Goal: Information Seeking & Learning: Learn about a topic

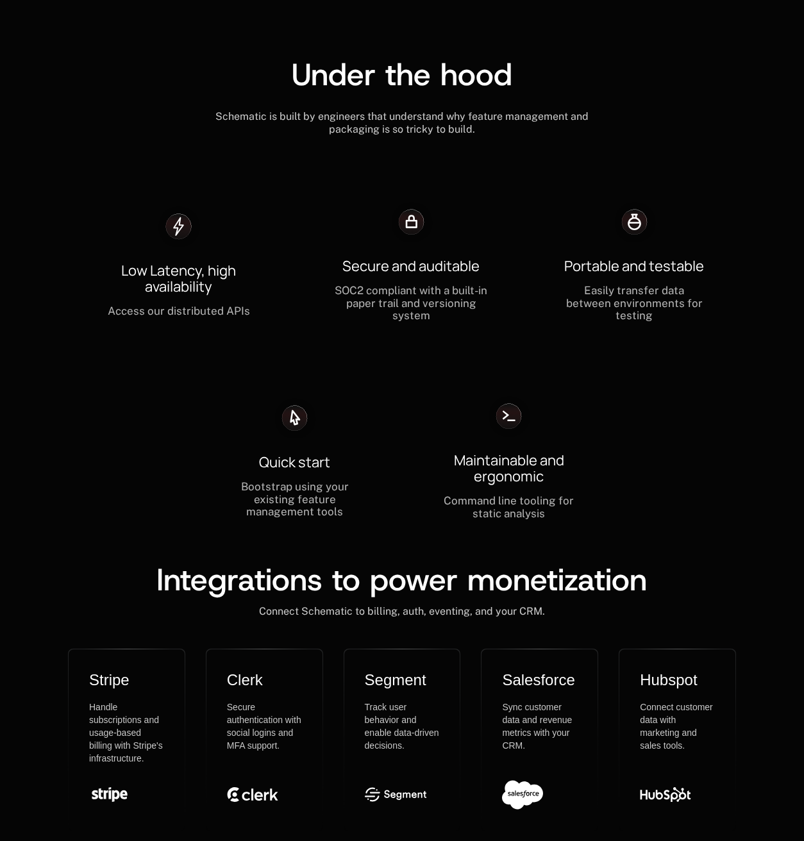
scroll to position [3576, 0]
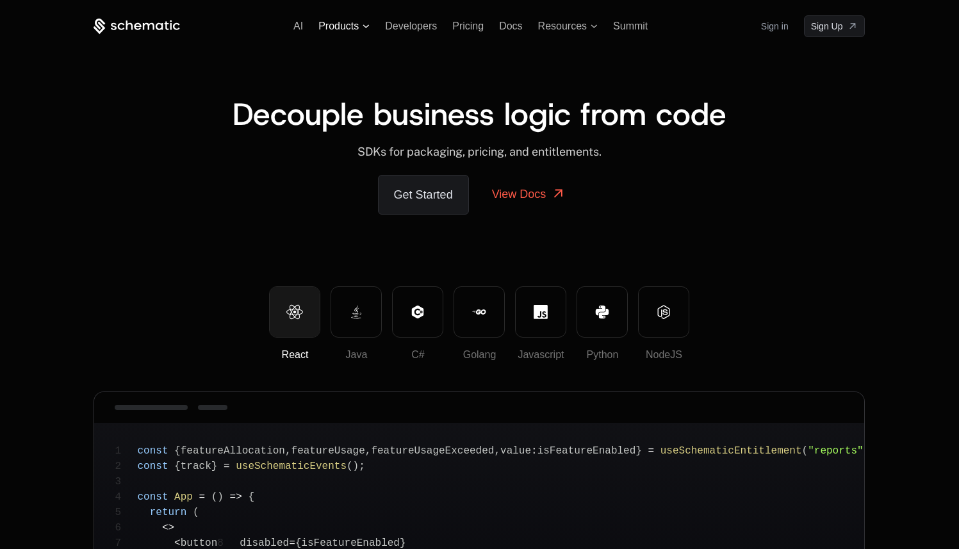
click at [355, 29] on span "Products" at bounding box center [343, 27] width 51 height 12
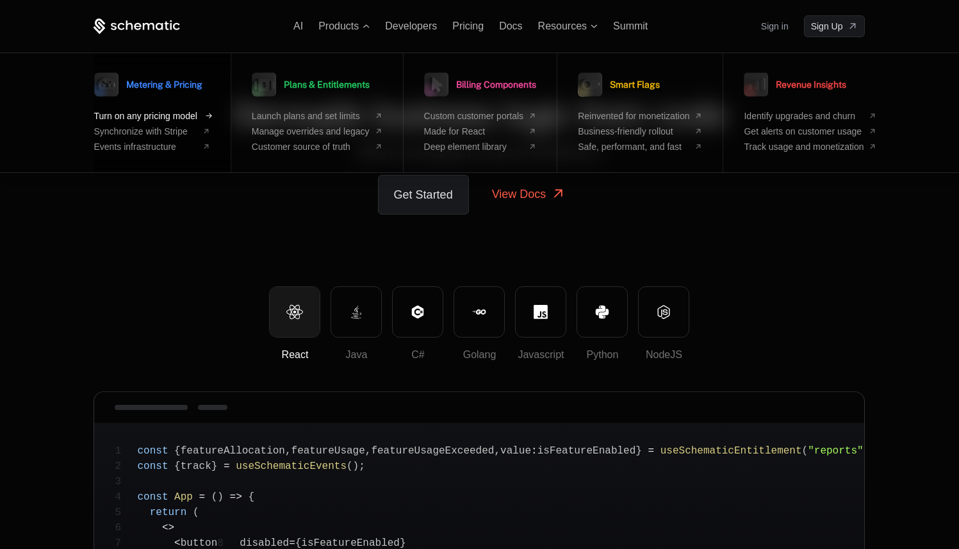
click at [167, 117] on span "Turn on any pricing model" at bounding box center [145, 116] width 103 height 10
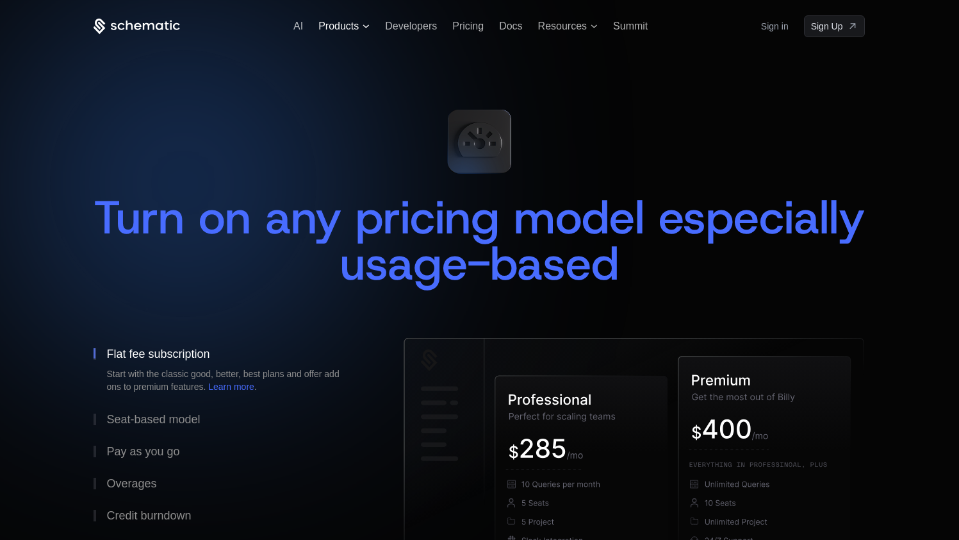
click at [357, 26] on span "Products" at bounding box center [343, 27] width 51 height 12
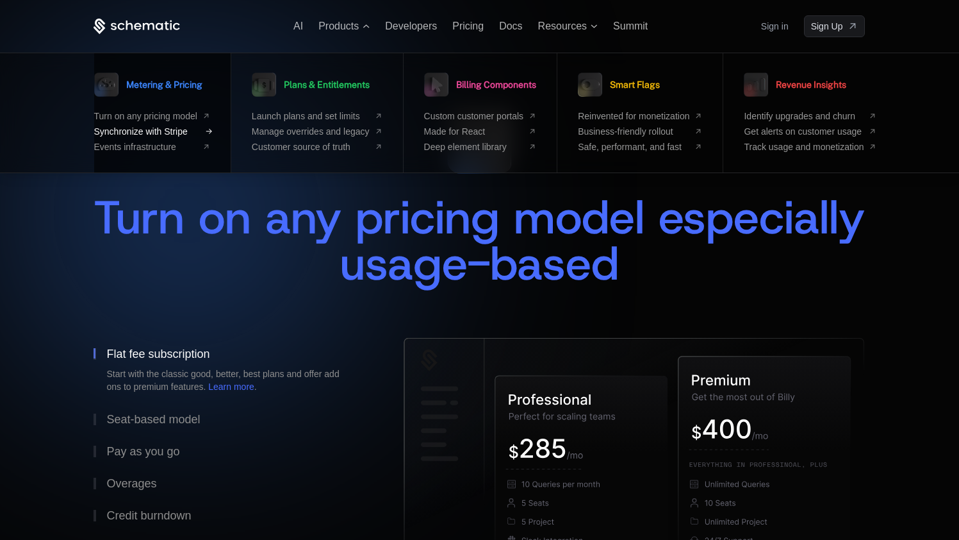
click at [178, 131] on span "Synchronize with Stripe" at bounding box center [145, 131] width 103 height 10
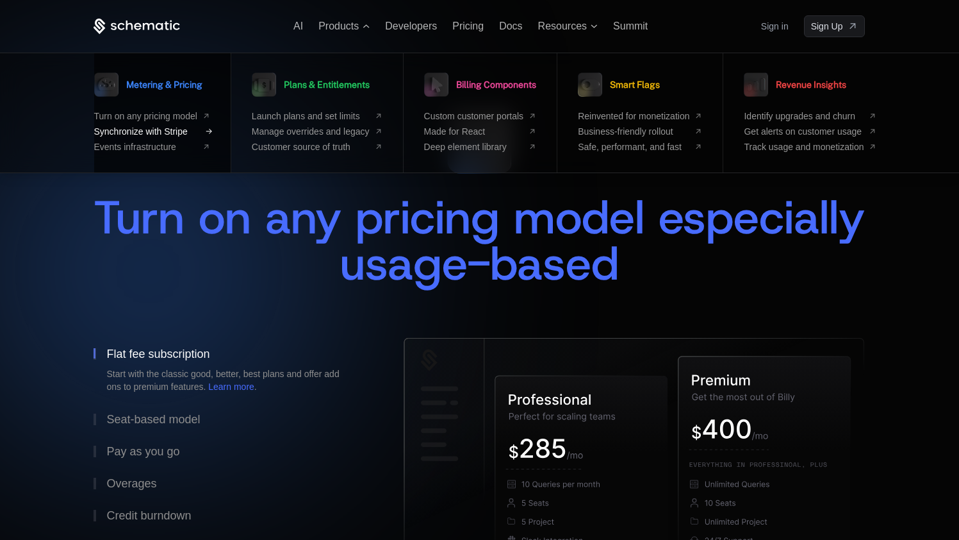
click at [178, 129] on span "Synchronize with Stripe" at bounding box center [145, 131] width 103 height 10
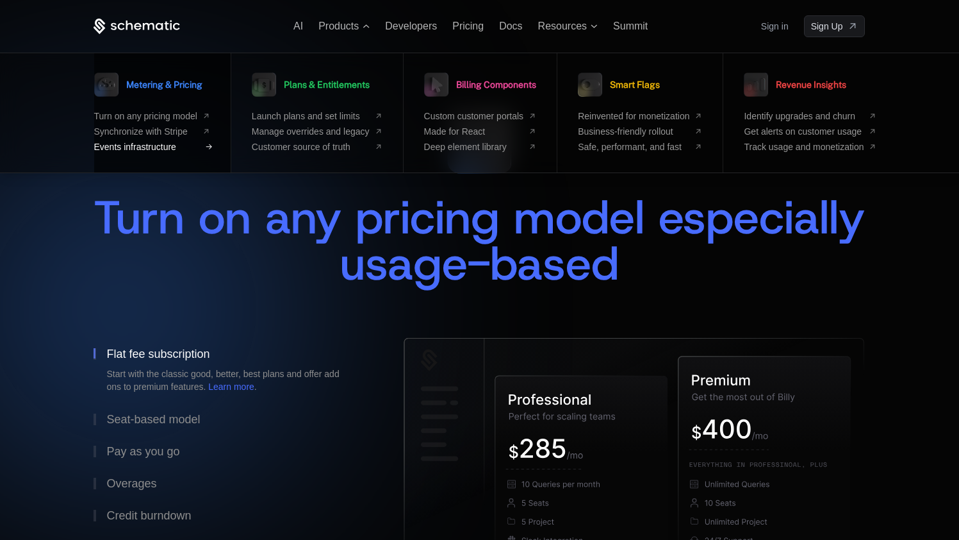
click at [177, 143] on span "Events infrastructure" at bounding box center [145, 147] width 103 height 10
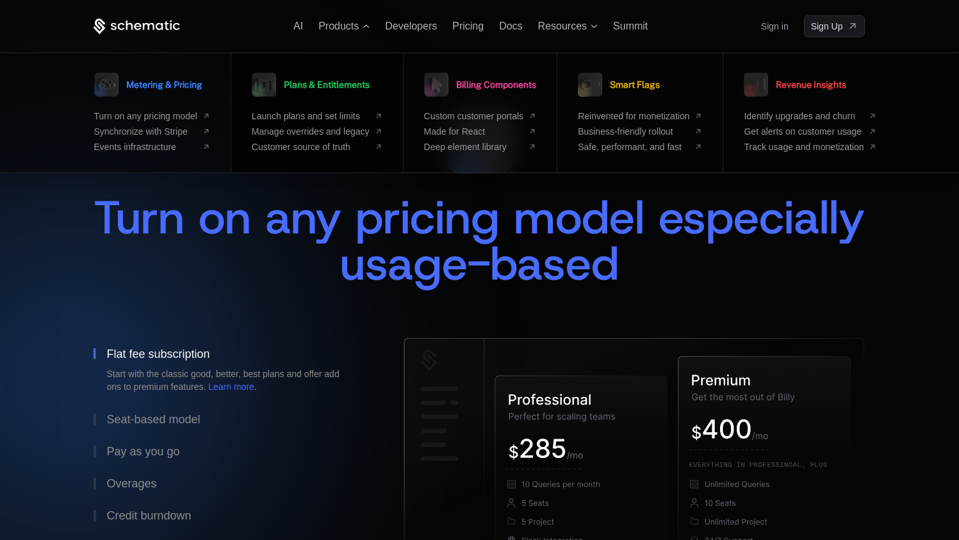
click at [315, 87] on span "Plans & Entitlements" at bounding box center [327, 84] width 86 height 9
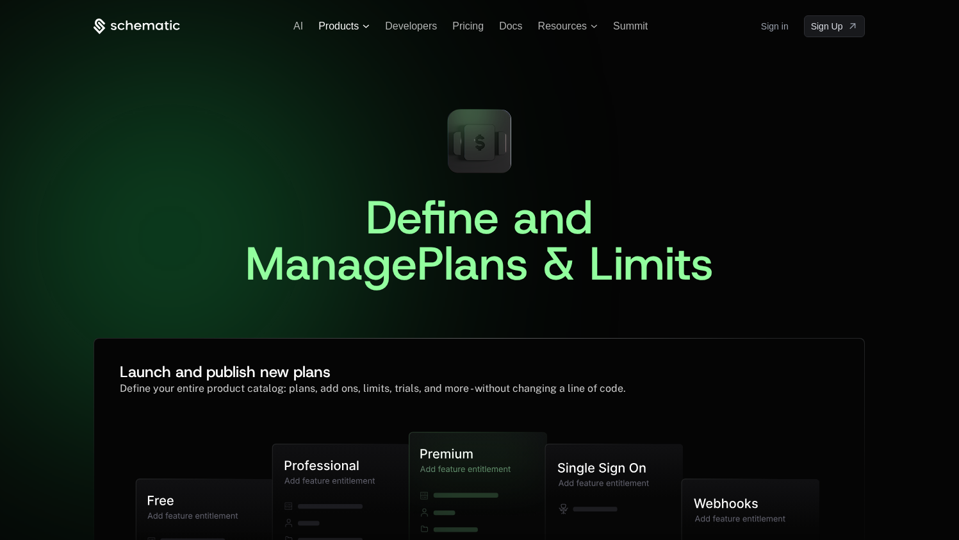
click at [357, 24] on span "Products" at bounding box center [343, 27] width 51 height 12
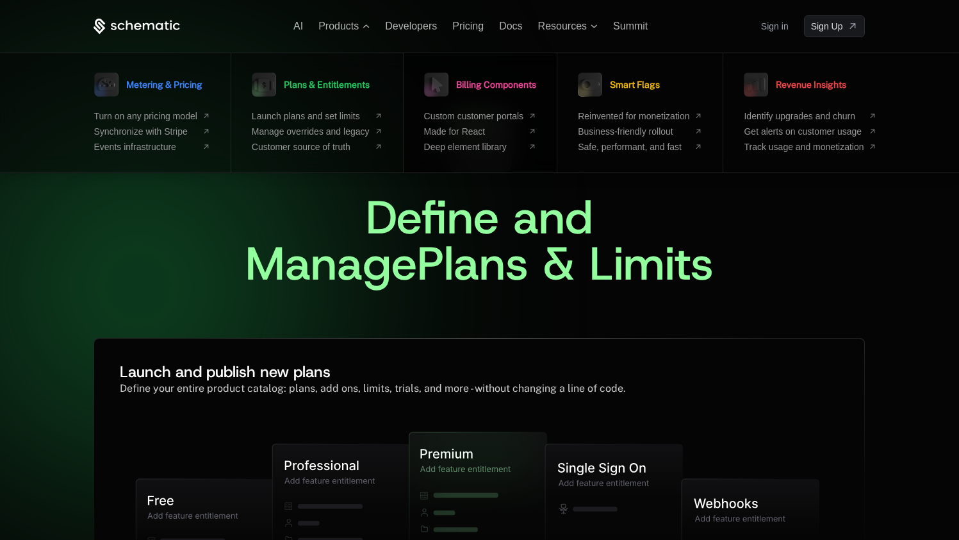
click at [492, 81] on span "Billing Components" at bounding box center [496, 84] width 80 height 9
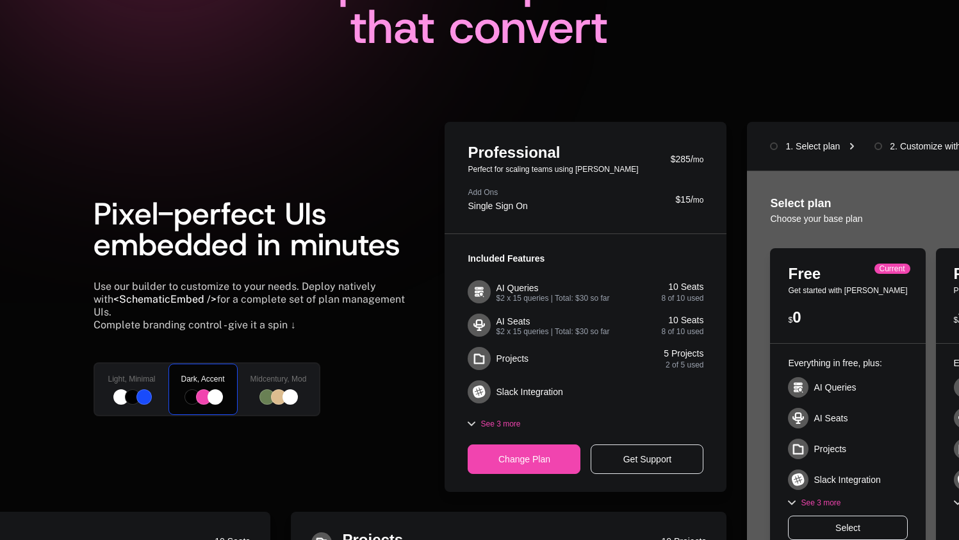
scroll to position [236, 10]
click at [283, 374] on span "Midcentury, Mod" at bounding box center [279, 379] width 56 height 10
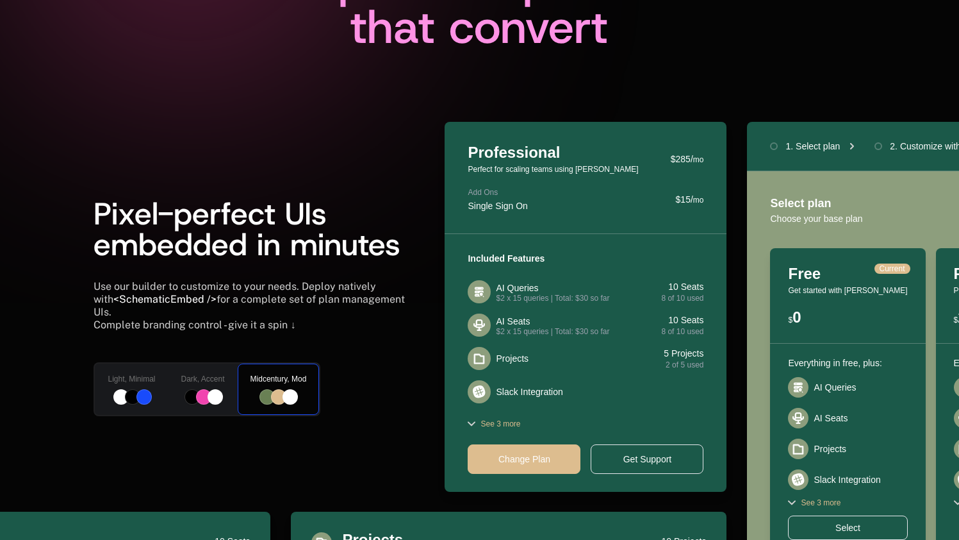
click at [142, 375] on span "Light, Minimal" at bounding box center [131, 379] width 47 height 10
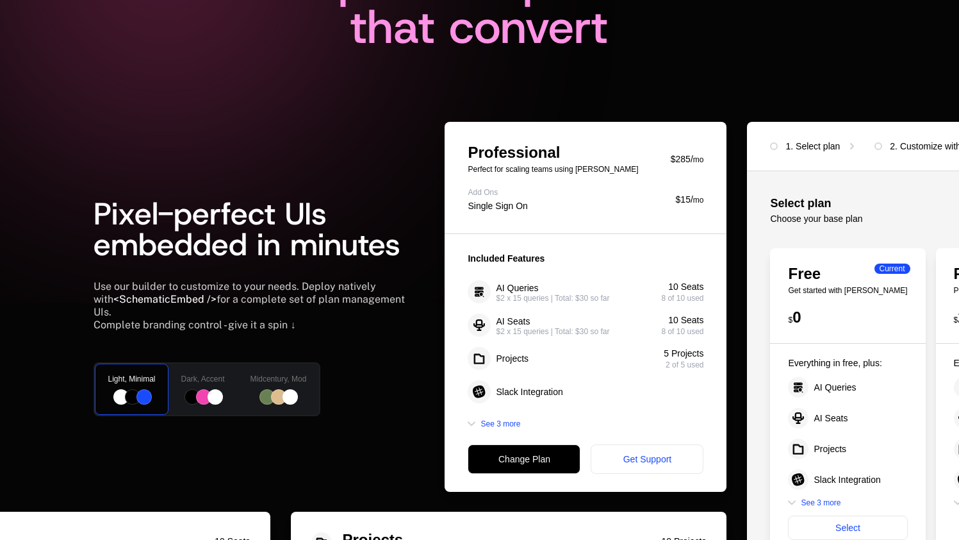
click at [222, 369] on div "Dark, Accent" at bounding box center [203, 389] width 72 height 54
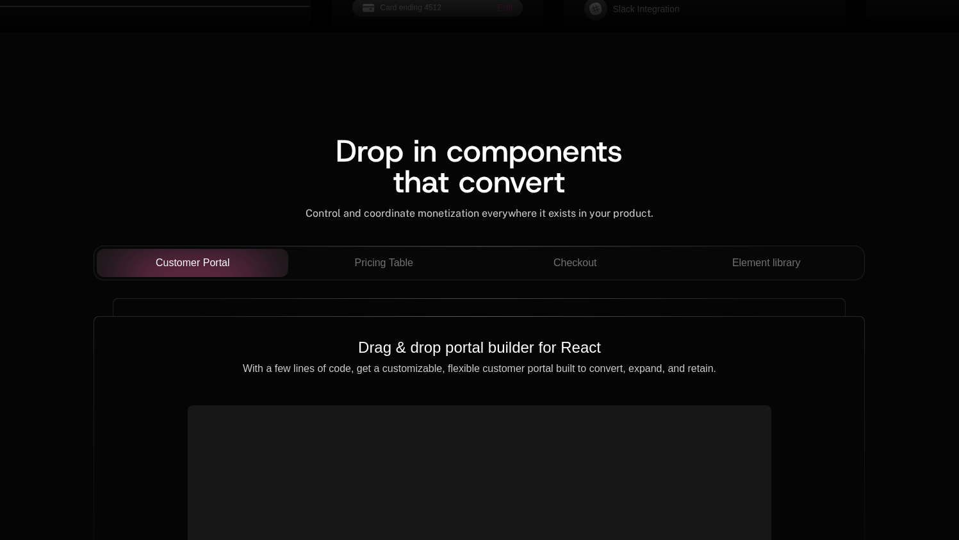
scroll to position [0, 10]
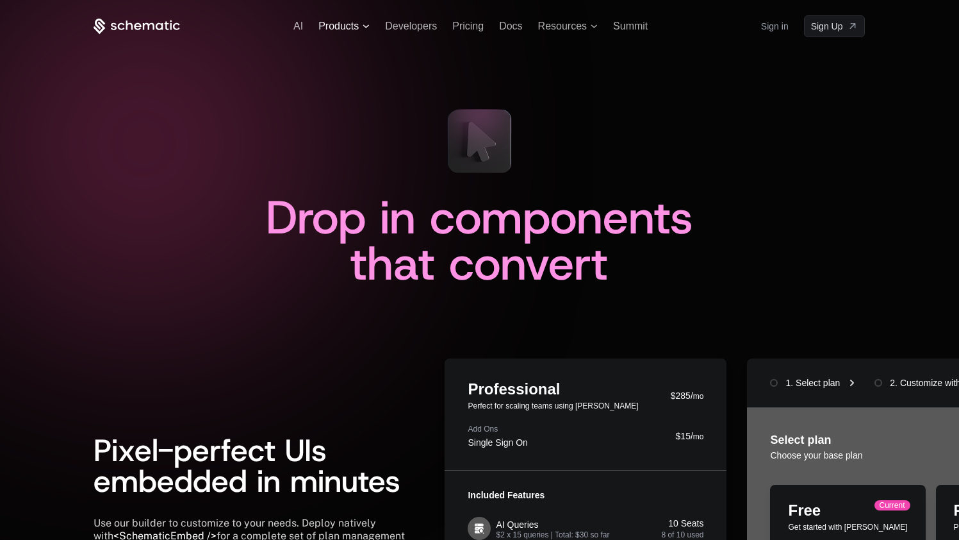
click at [339, 25] on span "Products" at bounding box center [338, 27] width 40 height 12
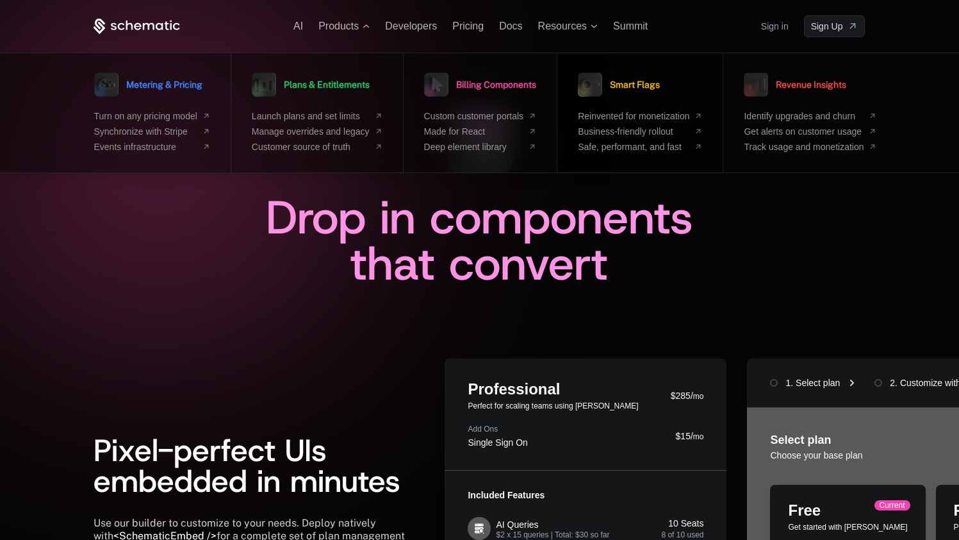
click at [660, 85] on span "Smart Flags" at bounding box center [635, 84] width 50 height 9
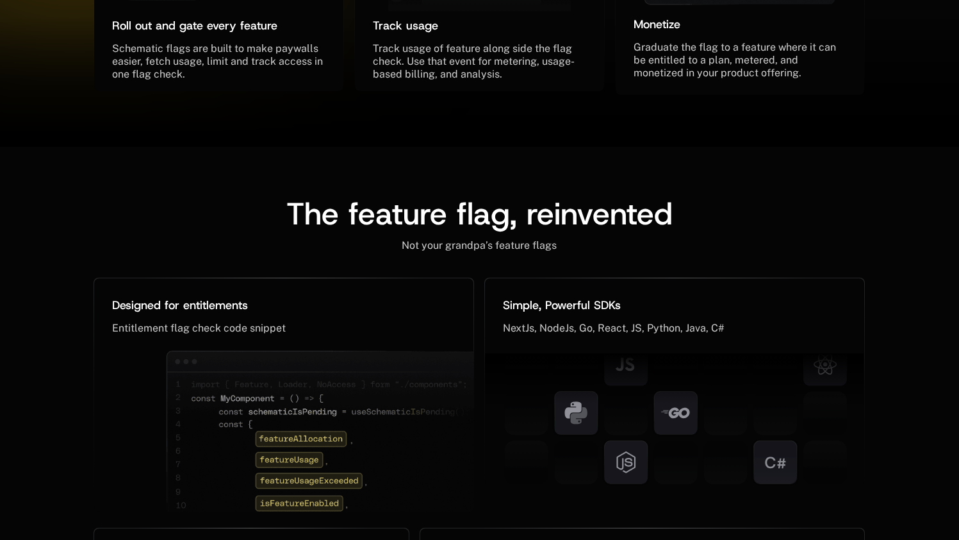
scroll to position [0, 10]
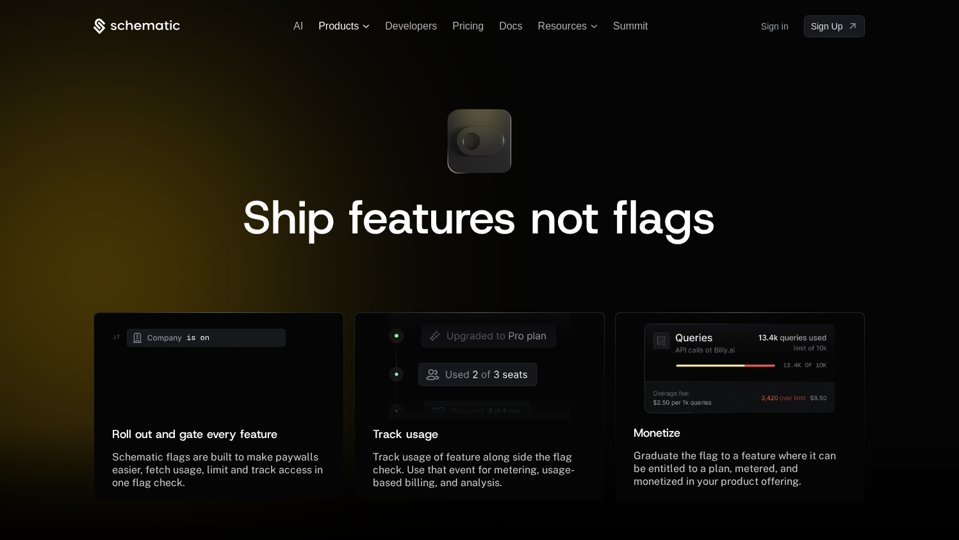
click at [336, 28] on span "Products" at bounding box center [338, 27] width 40 height 12
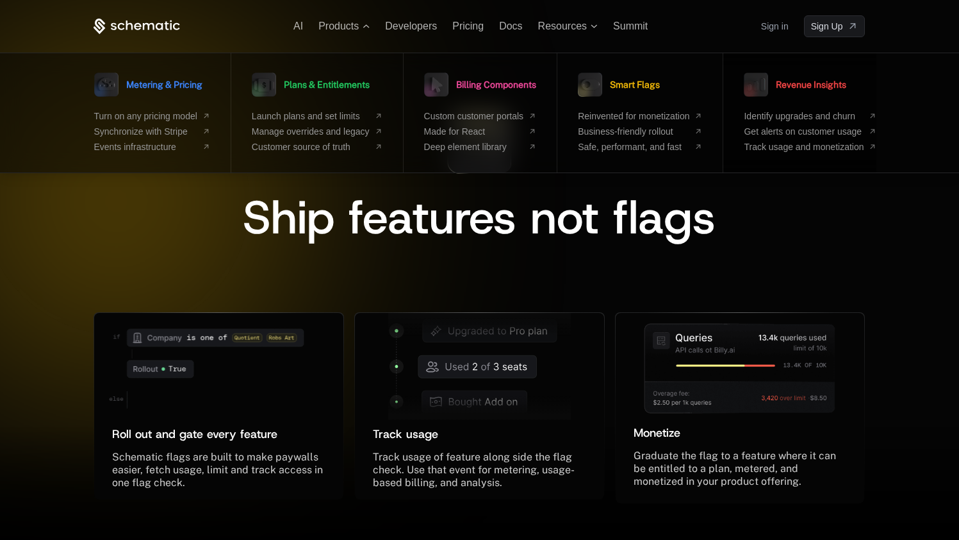
click at [847, 81] on span "Revenue Insights" at bounding box center [811, 84] width 70 height 9
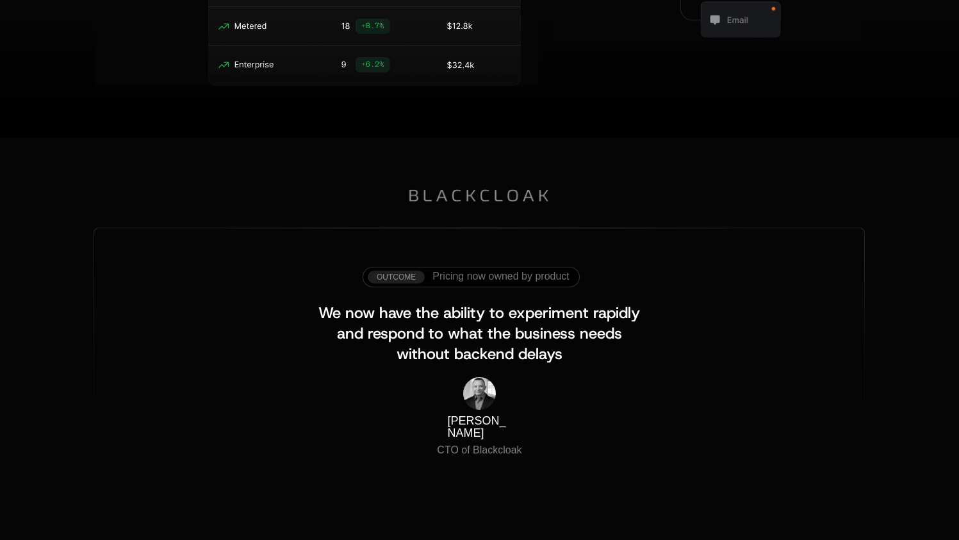
scroll to position [973, 10]
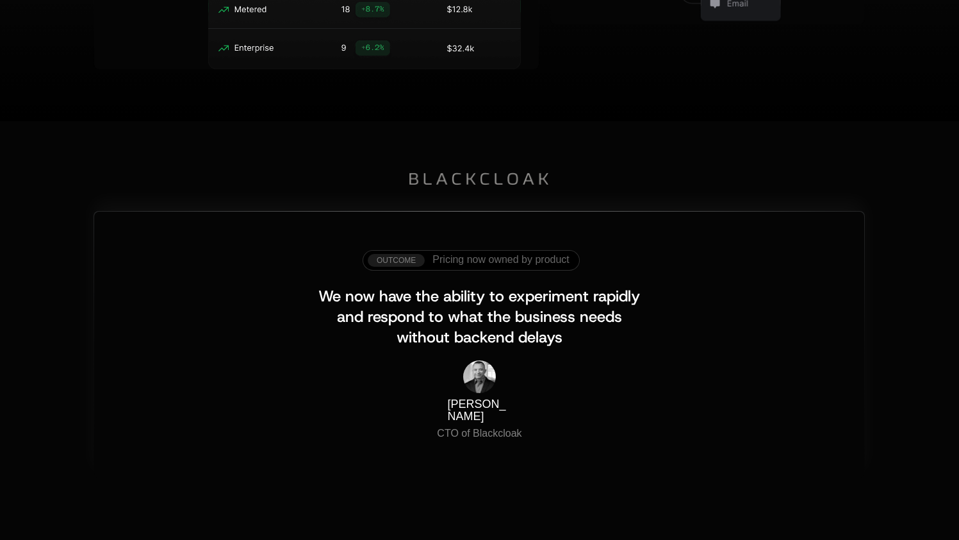
click at [461, 261] on span "Pricing now owned by product" at bounding box center [501, 260] width 136 height 12
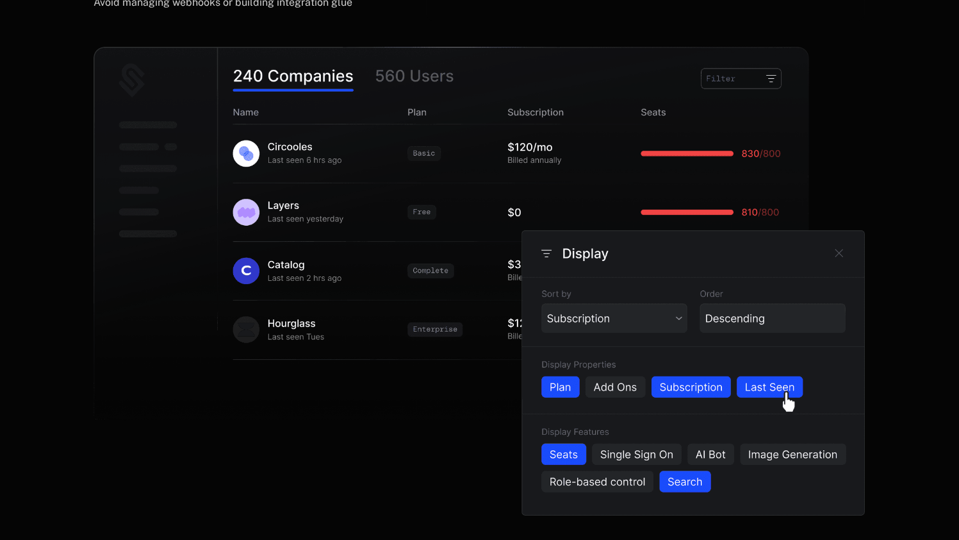
scroll to position [0, 10]
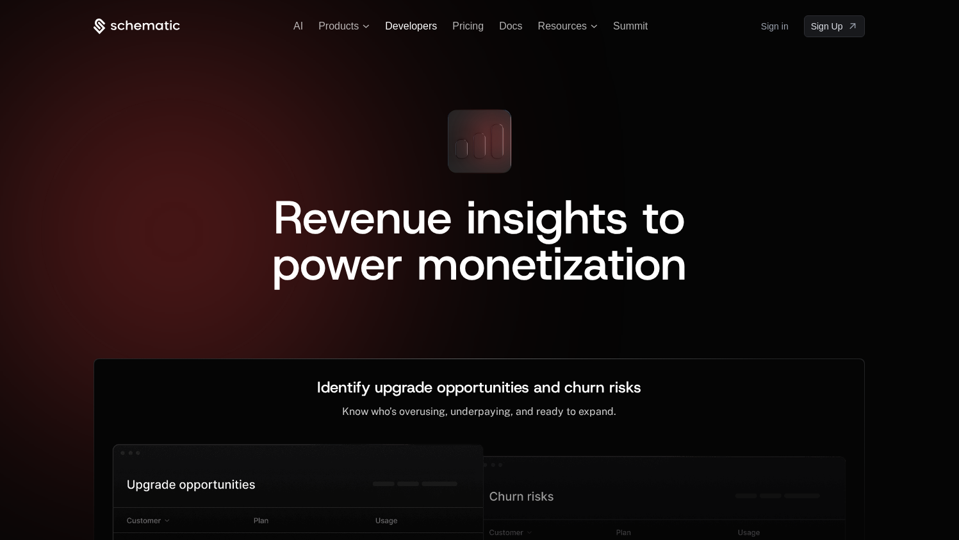
click at [388, 27] on span "Developers" at bounding box center [411, 26] width 52 height 11
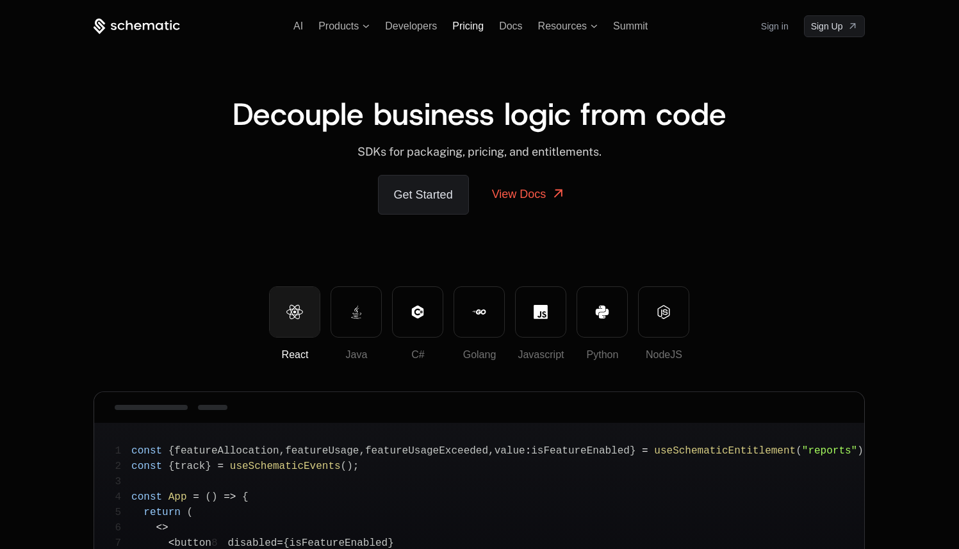
click at [458, 24] on span "Pricing" at bounding box center [467, 26] width 31 height 11
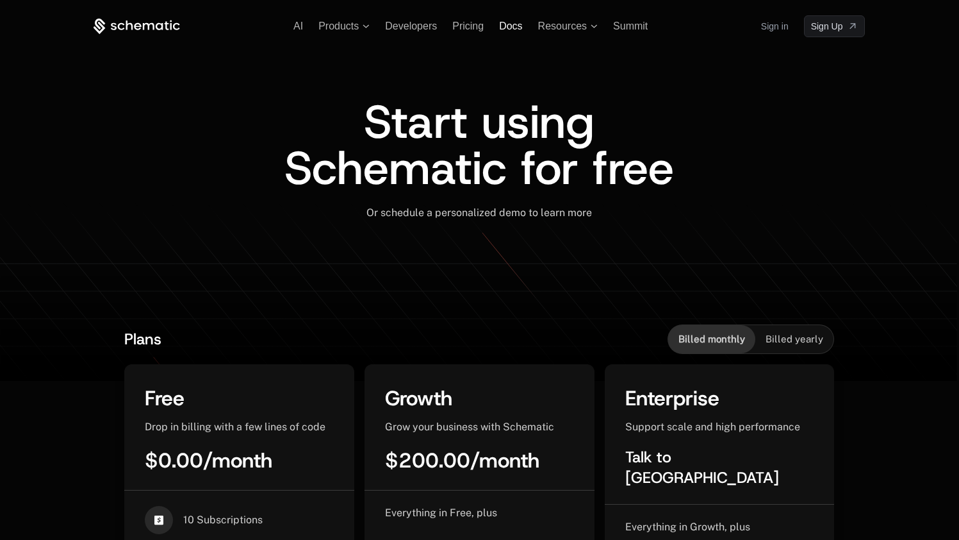
click at [512, 24] on span "Docs" at bounding box center [510, 26] width 23 height 11
click at [560, 27] on span "Resources" at bounding box center [562, 27] width 49 height 12
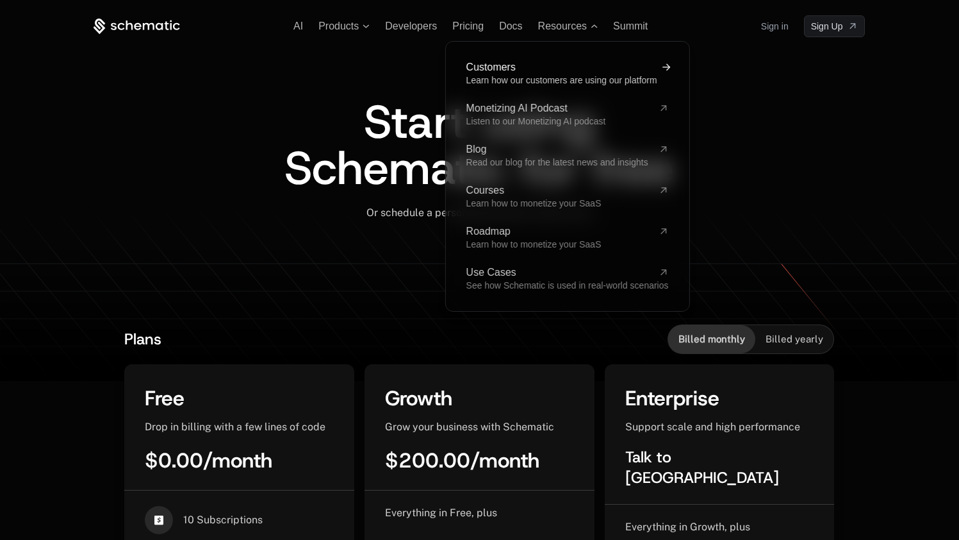
click at [532, 79] on span "Learn how our customers are using our platform" at bounding box center [561, 80] width 191 height 10
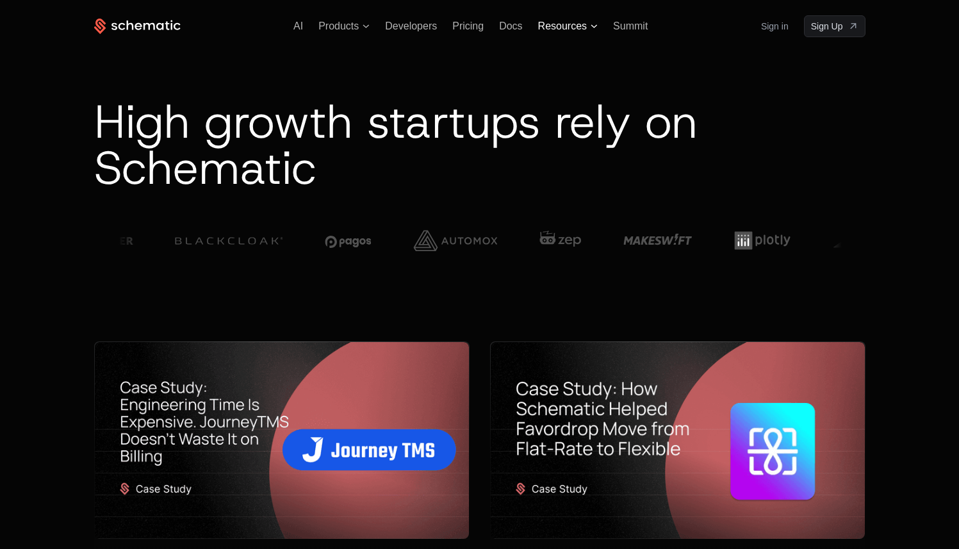
click at [548, 24] on span "Resources" at bounding box center [562, 27] width 49 height 12
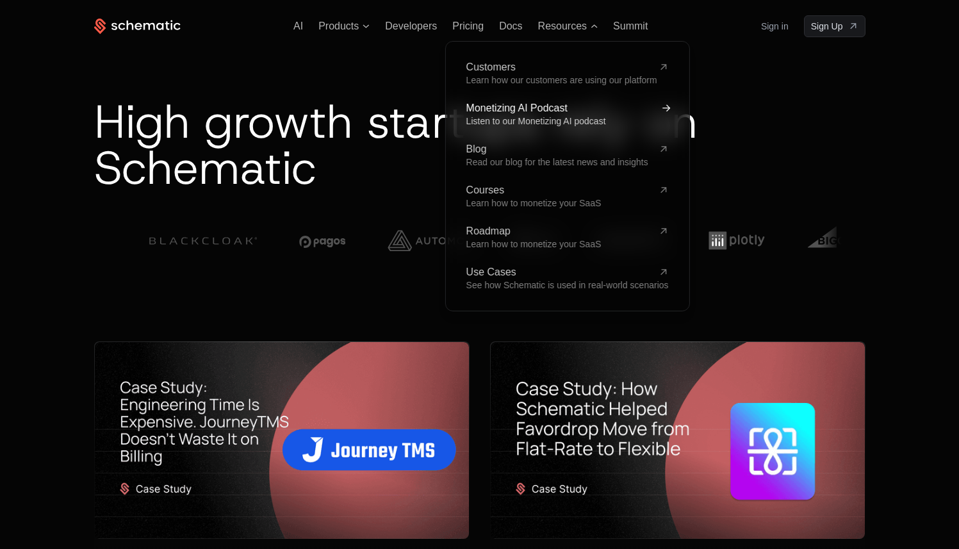
click at [558, 108] on span "Monetizing AI Podcast" at bounding box center [559, 108] width 187 height 10
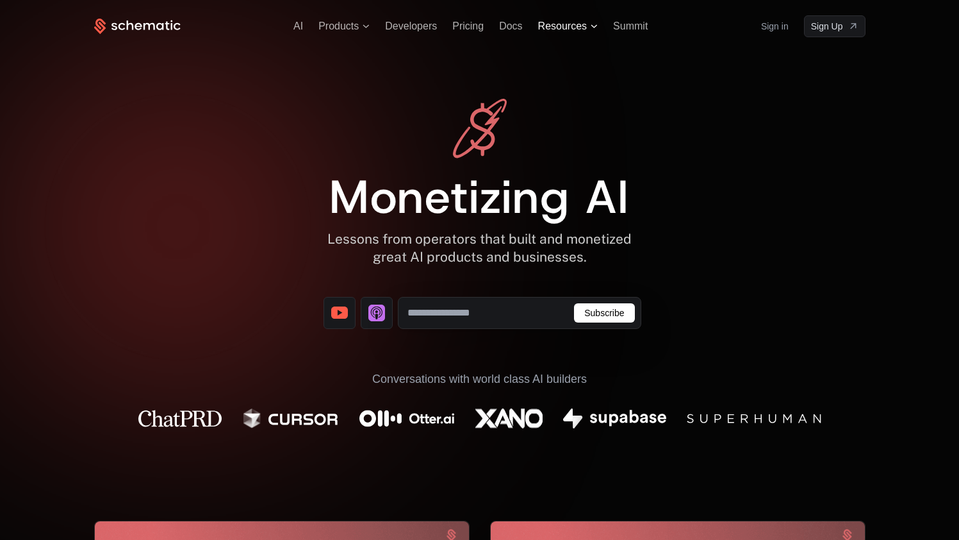
click at [556, 24] on span "Resources" at bounding box center [562, 27] width 49 height 12
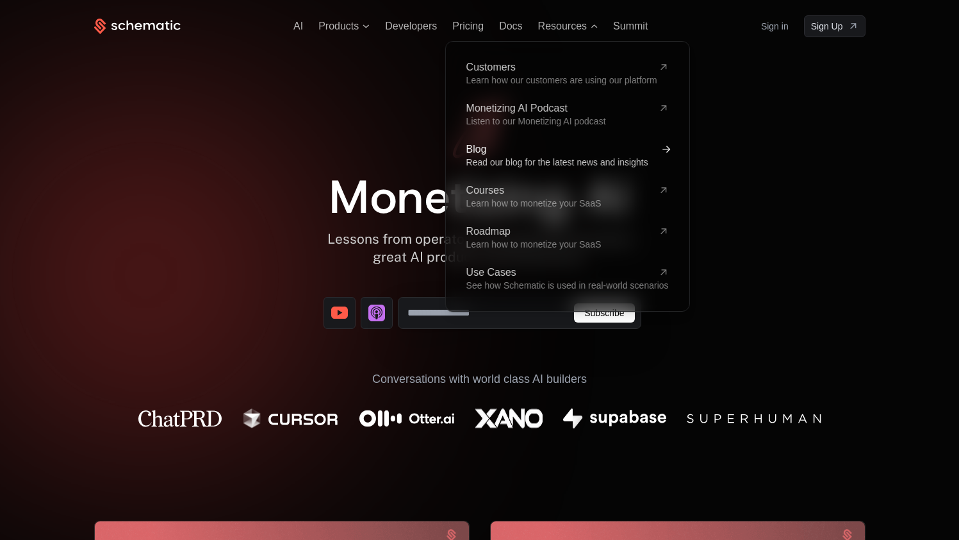
click at [535, 162] on span "Read our blog for the latest news and insights" at bounding box center [557, 162] width 182 height 10
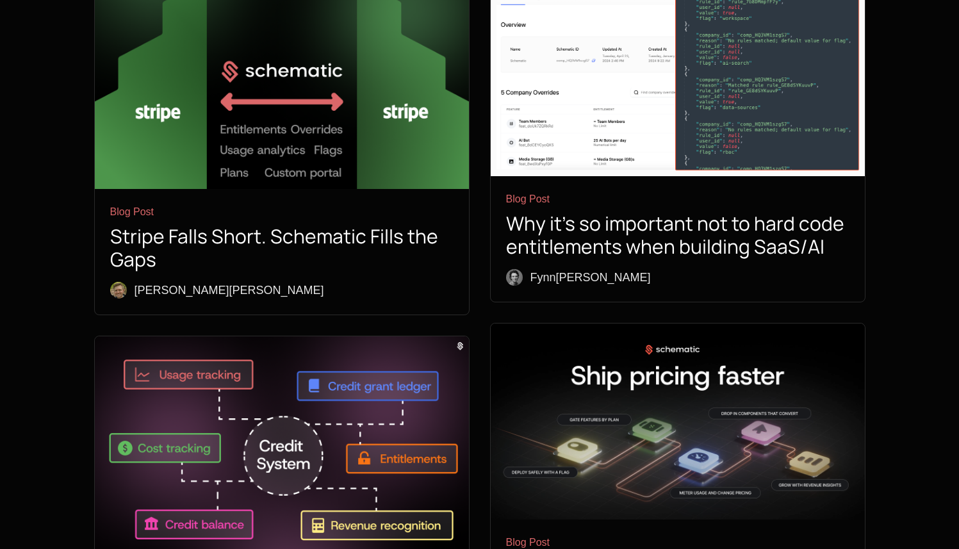
scroll to position [1008, 0]
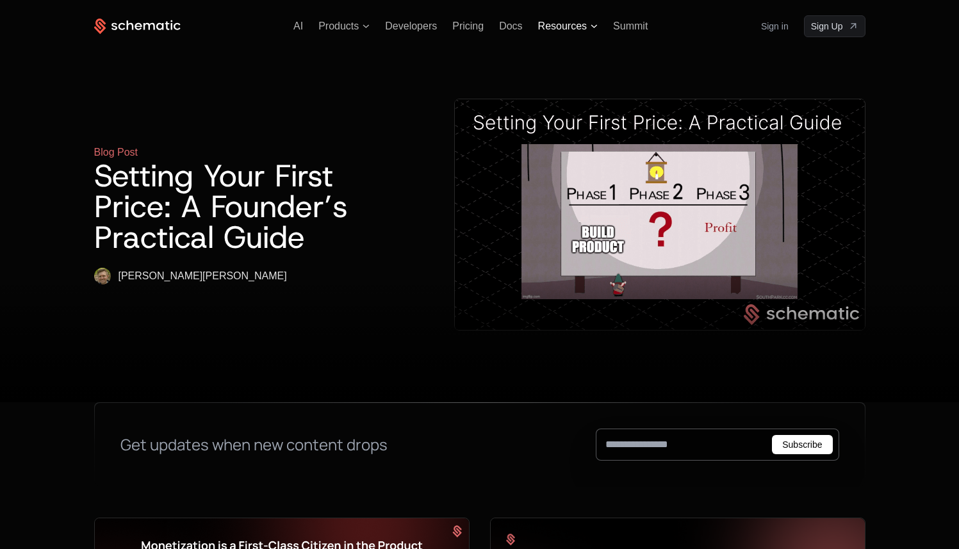
click at [575, 27] on span "Resources" at bounding box center [562, 27] width 49 height 12
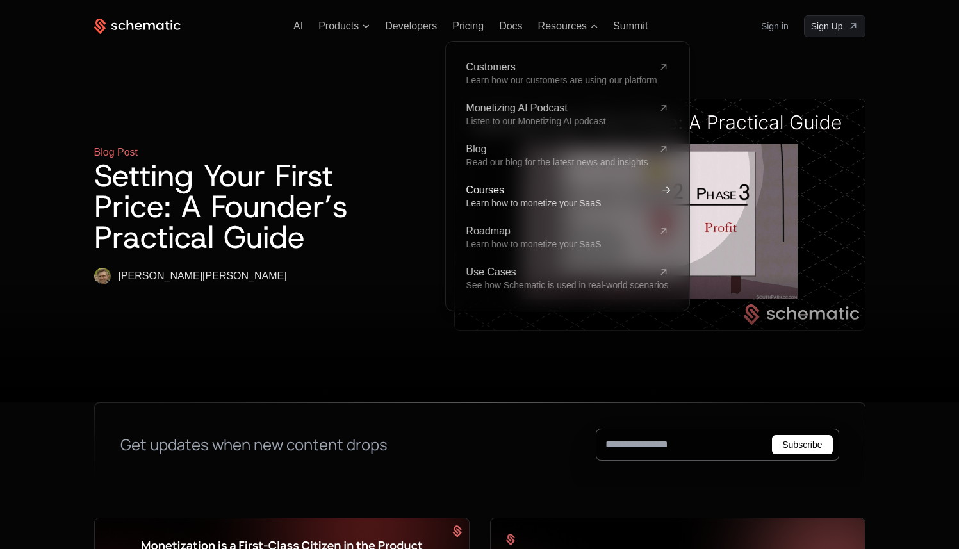
click at [497, 202] on span "Learn how to monetize your SaaS" at bounding box center [533, 203] width 135 height 10
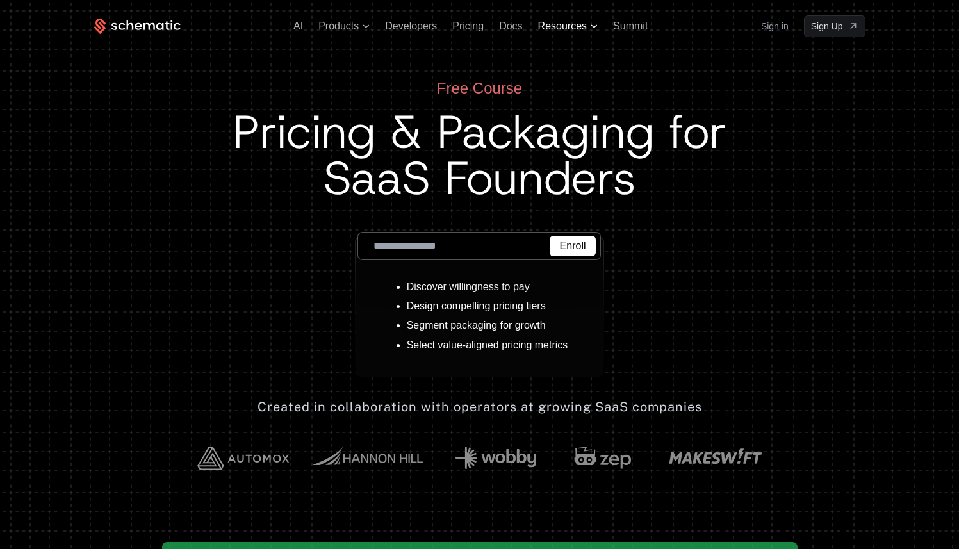
click at [549, 26] on span "Resources" at bounding box center [562, 27] width 49 height 12
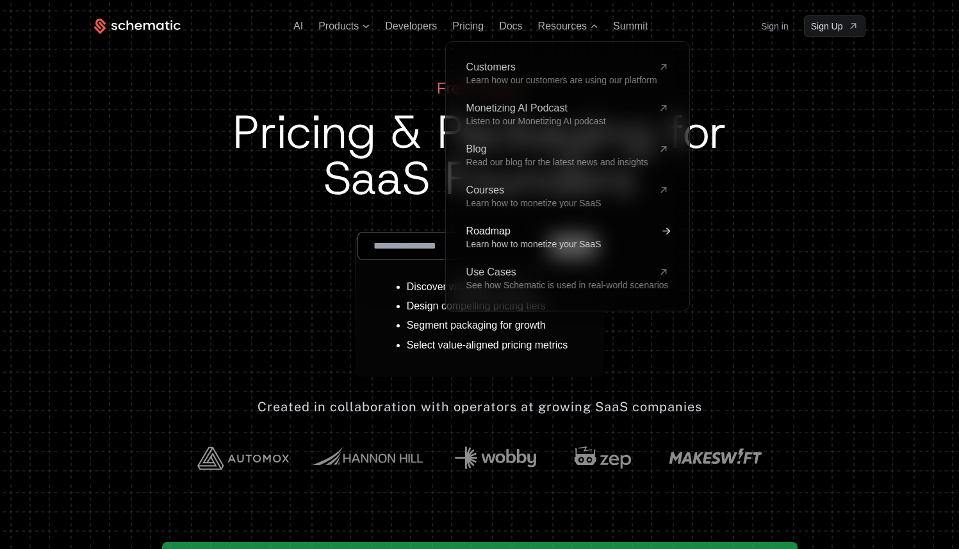
click at [474, 233] on span "Roadmap" at bounding box center [559, 231] width 187 height 10
click at [503, 239] on span "Learn how to monetize your SaaS" at bounding box center [533, 244] width 135 height 10
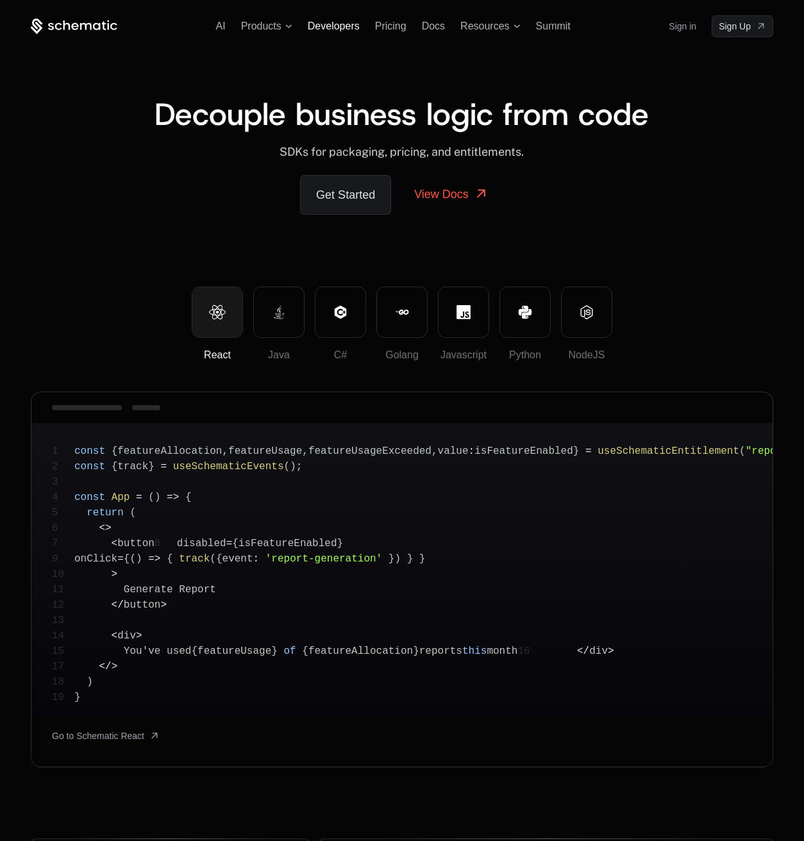
click at [341, 23] on span "Developers" at bounding box center [334, 26] width 52 height 11
click at [272, 22] on span "Products" at bounding box center [261, 27] width 40 height 12
click at [262, 28] on span "Products" at bounding box center [261, 27] width 40 height 12
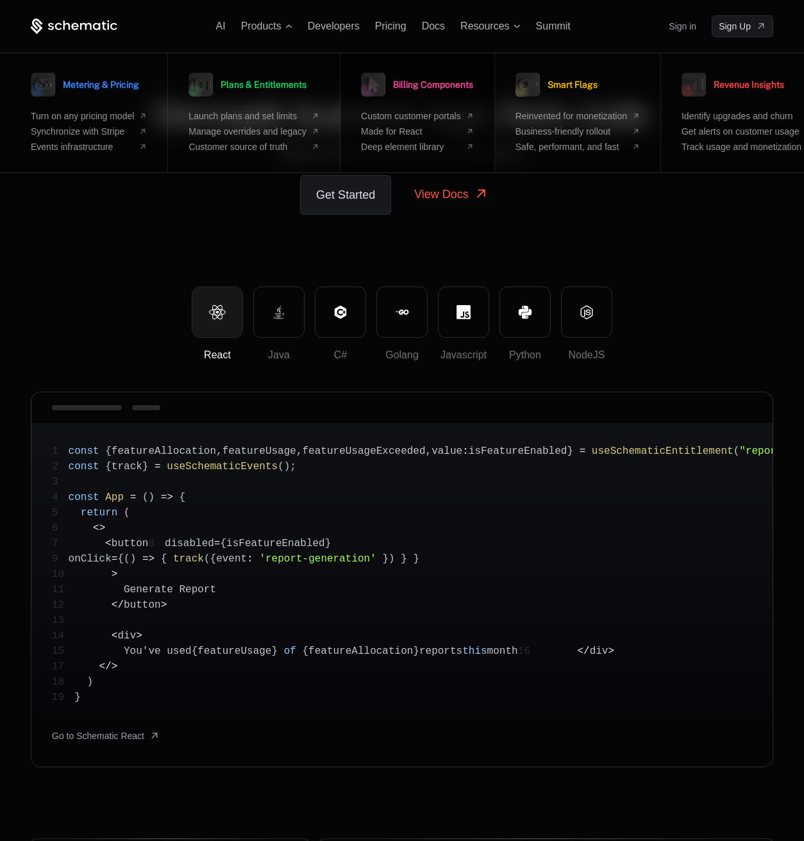
click at [422, 82] on span "Billing Components" at bounding box center [433, 84] width 80 height 9
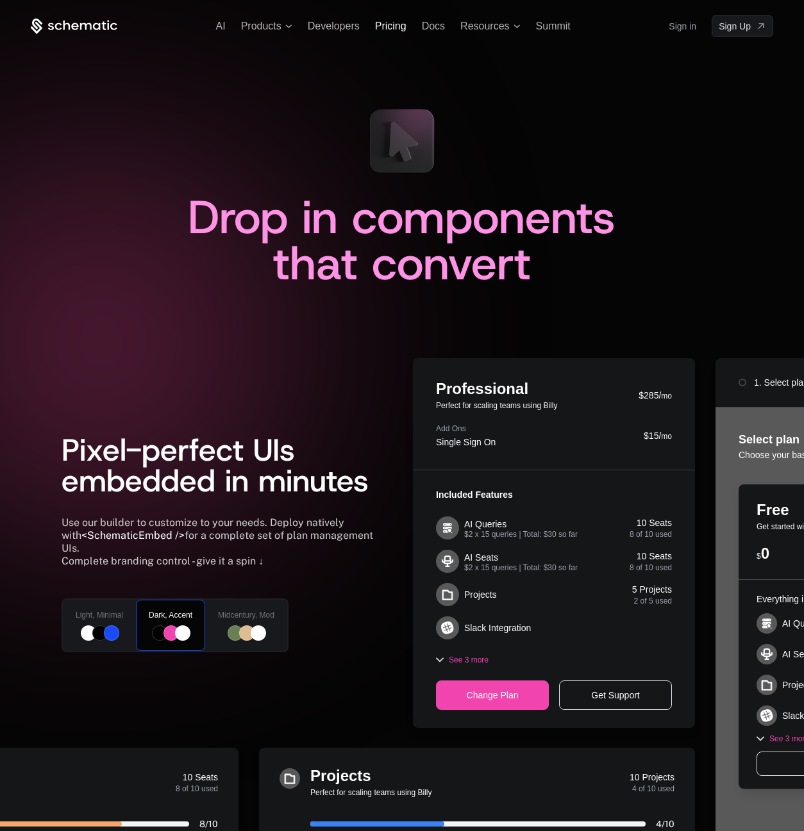
click at [398, 28] on span "Pricing" at bounding box center [390, 26] width 31 height 11
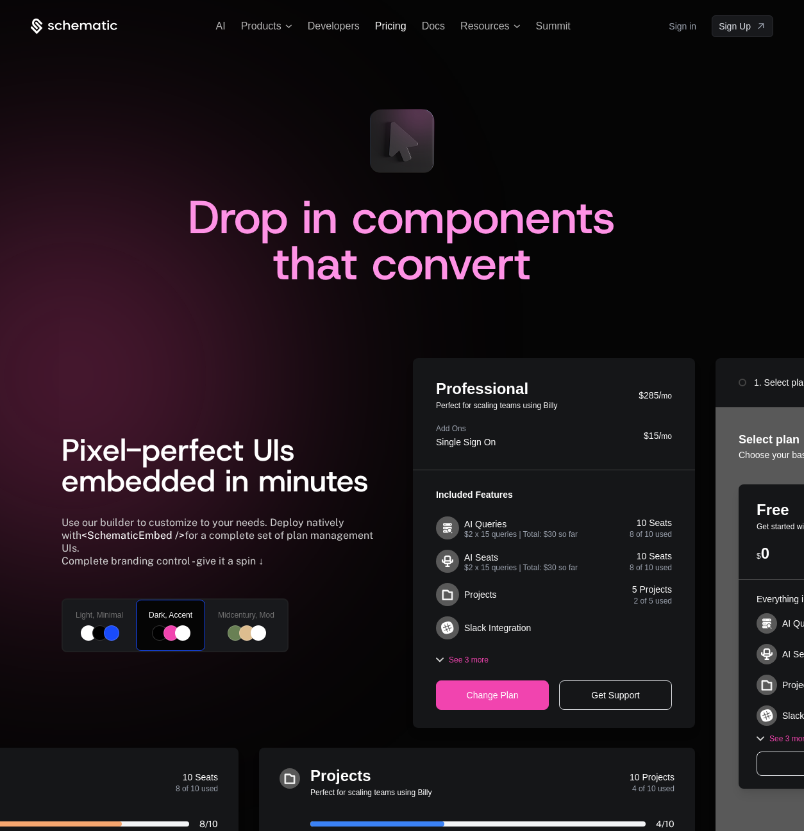
click at [395, 25] on span "Pricing" at bounding box center [390, 26] width 31 height 11
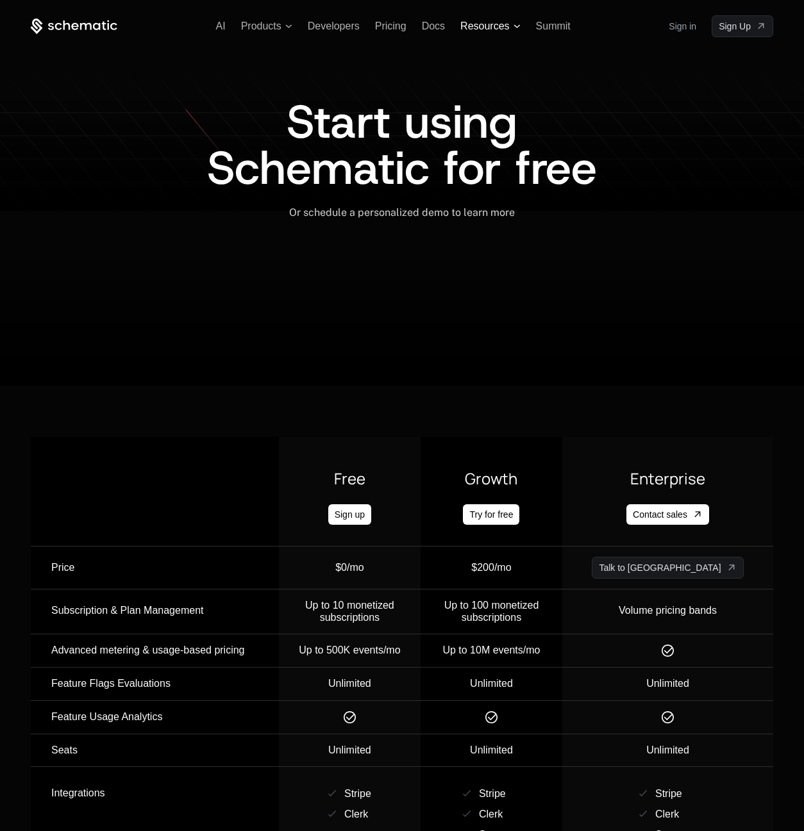
click at [494, 22] on span "Resources" at bounding box center [484, 27] width 49 height 12
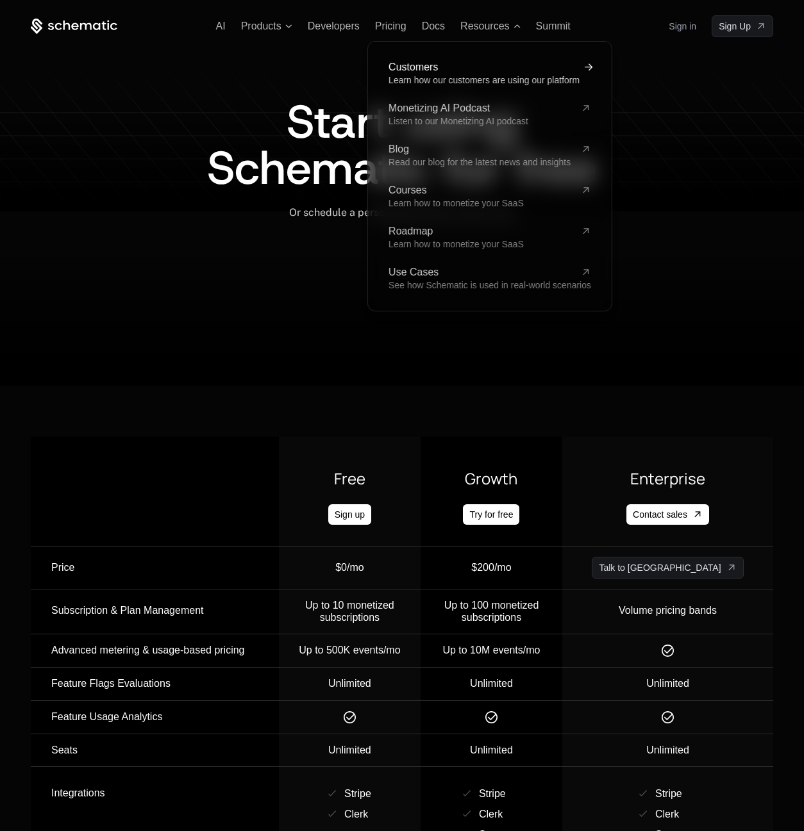
click at [480, 81] on span "Learn how our customers are using our platform" at bounding box center [483, 80] width 191 height 10
click at [413, 68] on span "Customers" at bounding box center [481, 67] width 187 height 10
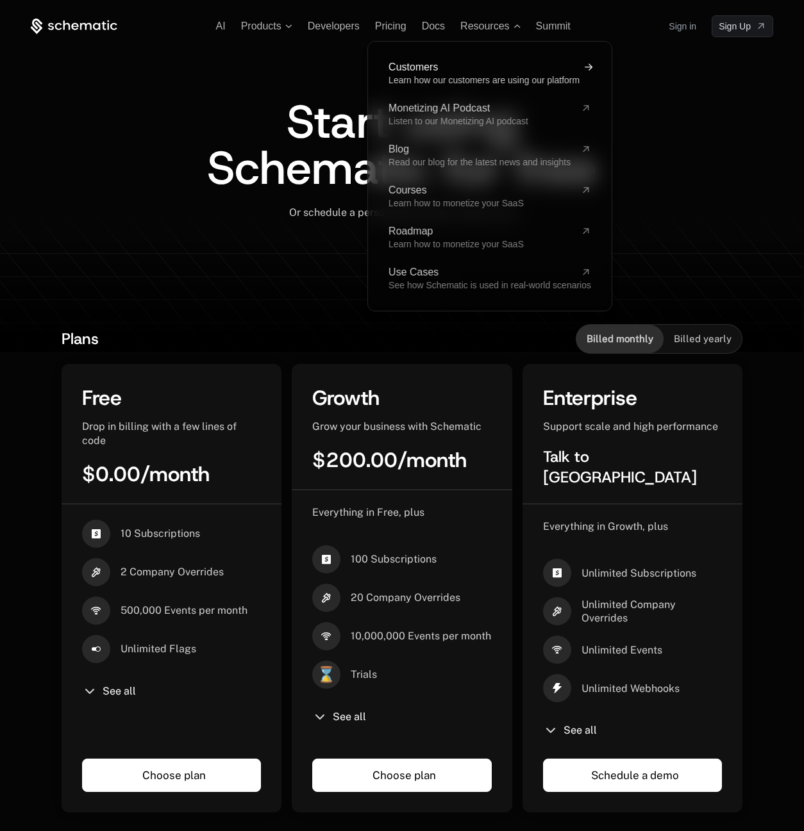
click at [424, 79] on span "Learn how our customers are using our platform" at bounding box center [483, 80] width 191 height 10
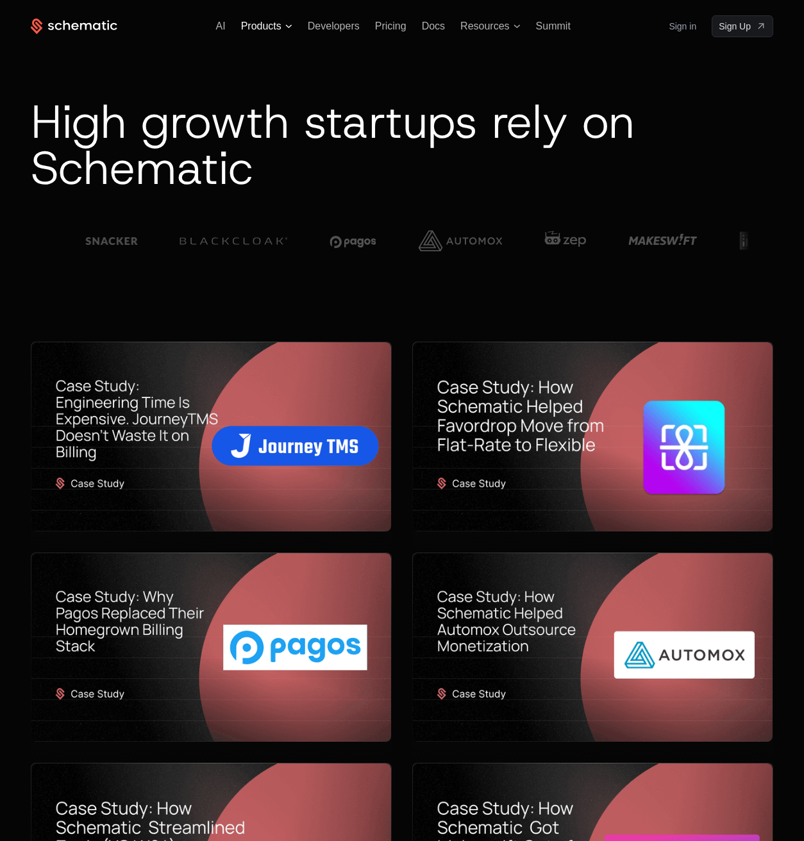
click at [264, 26] on span "Products" at bounding box center [261, 27] width 40 height 12
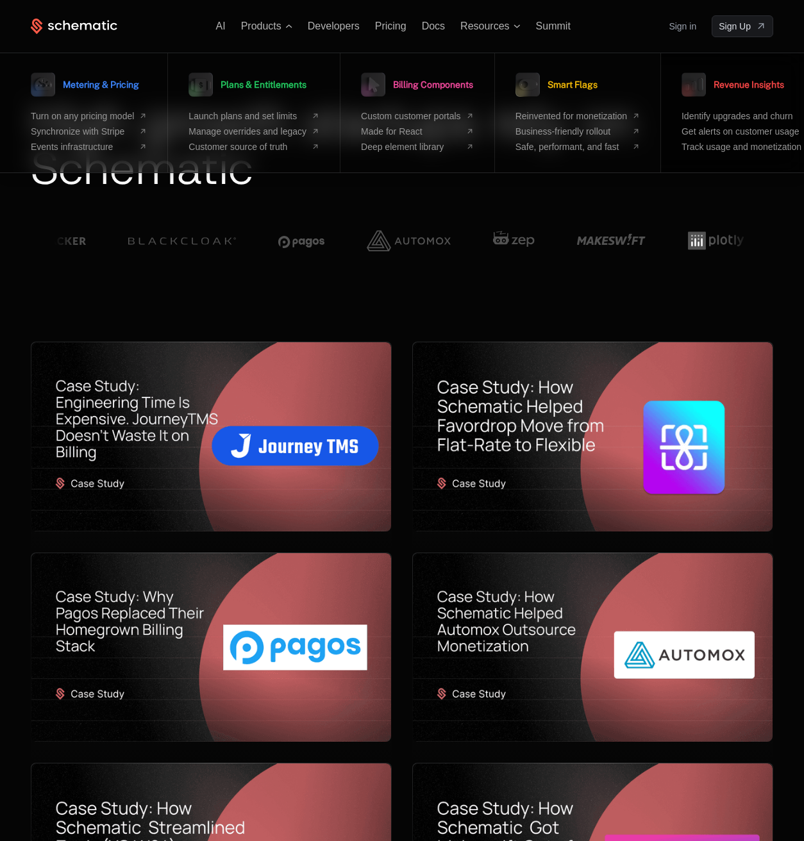
click at [745, 87] on span "Revenue Insights" at bounding box center [748, 84] width 70 height 9
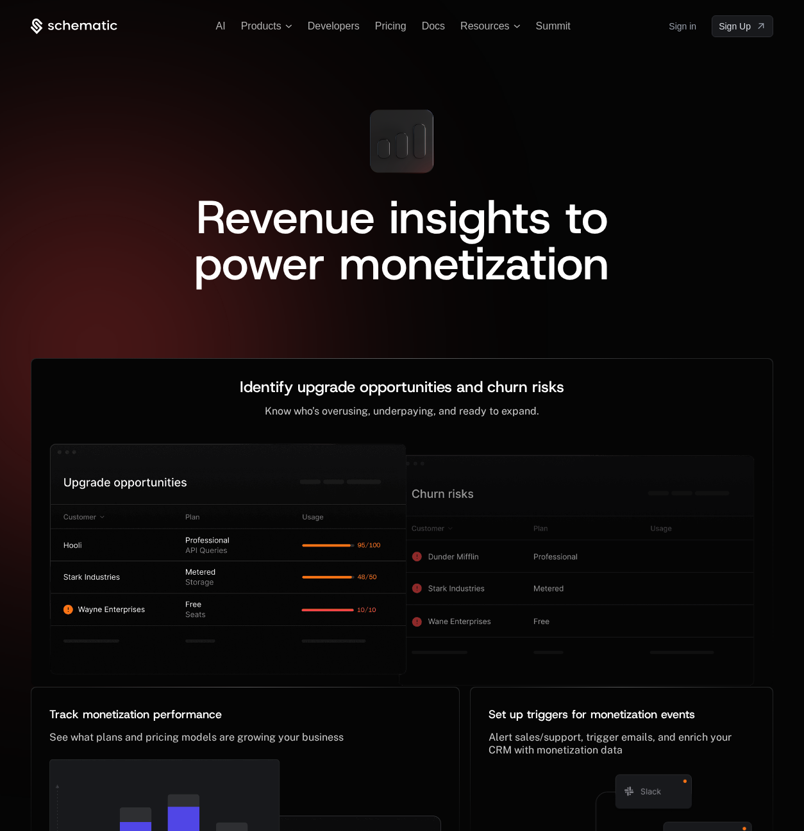
click at [302, 24] on ul "AI Products Developers Pricing Docs Resources Summit" at bounding box center [393, 27] width 354 height 12
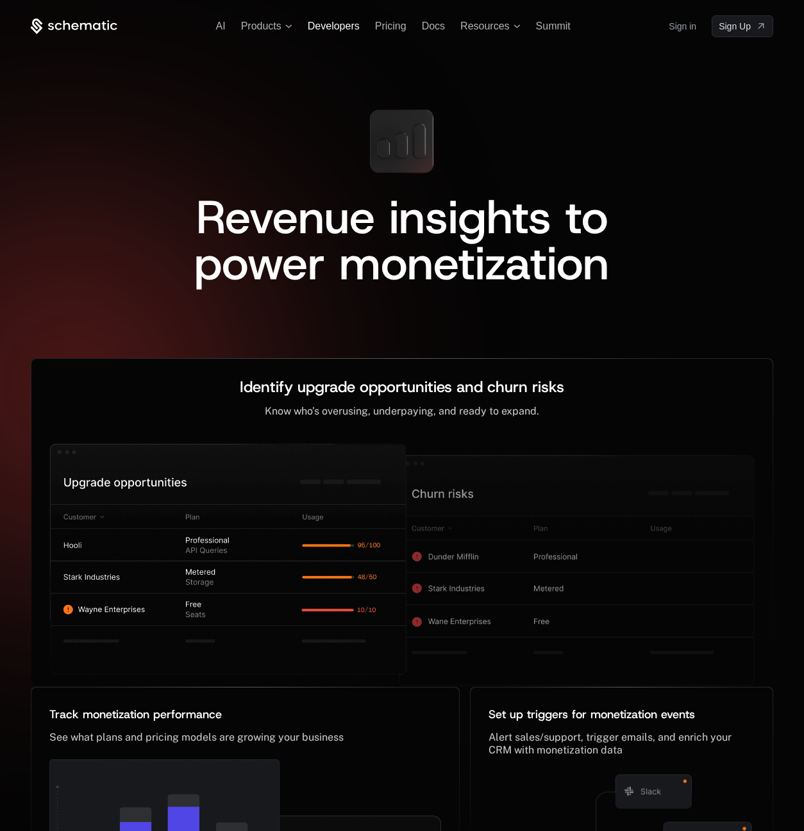
click at [308, 28] on span "Developers" at bounding box center [334, 26] width 52 height 11
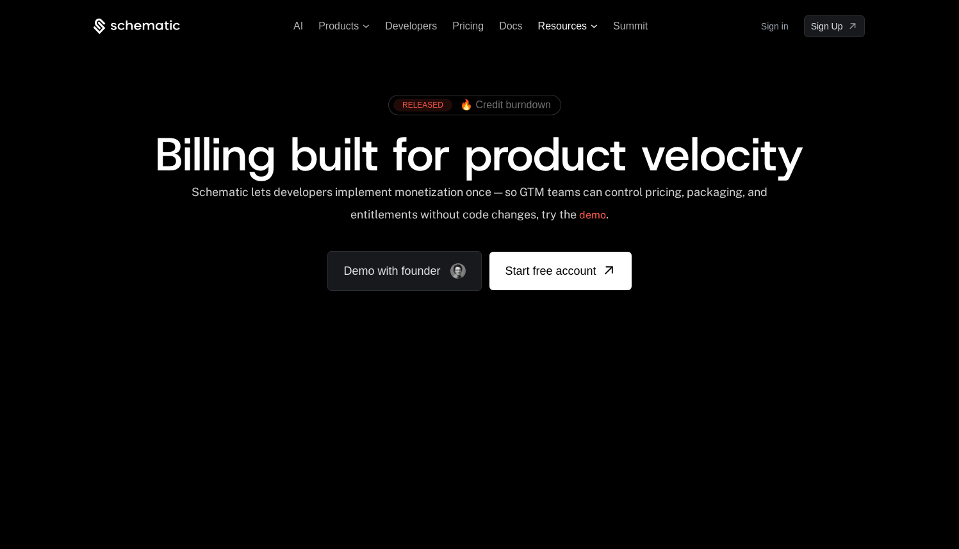
click at [557, 22] on span "Resources" at bounding box center [562, 27] width 49 height 12
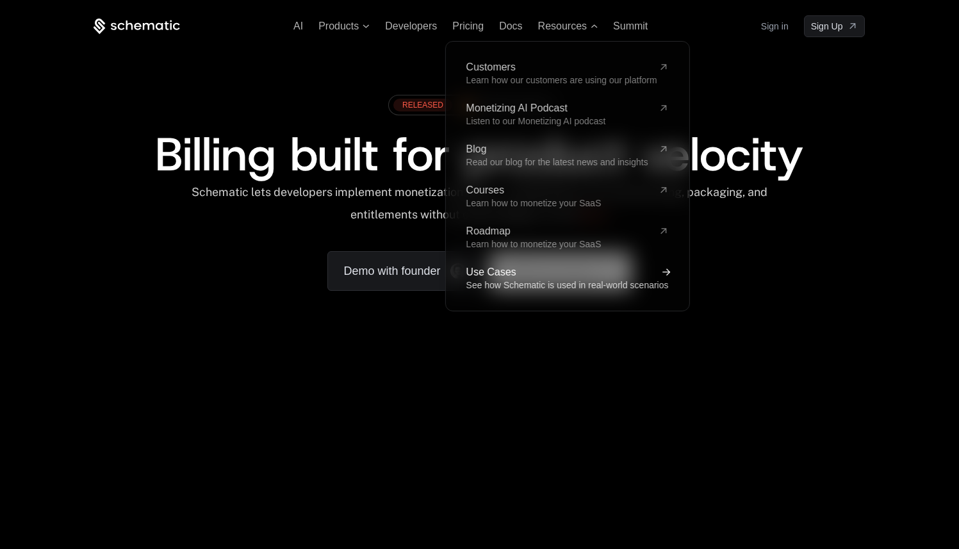
click at [501, 272] on span "Use Cases" at bounding box center [559, 272] width 187 height 10
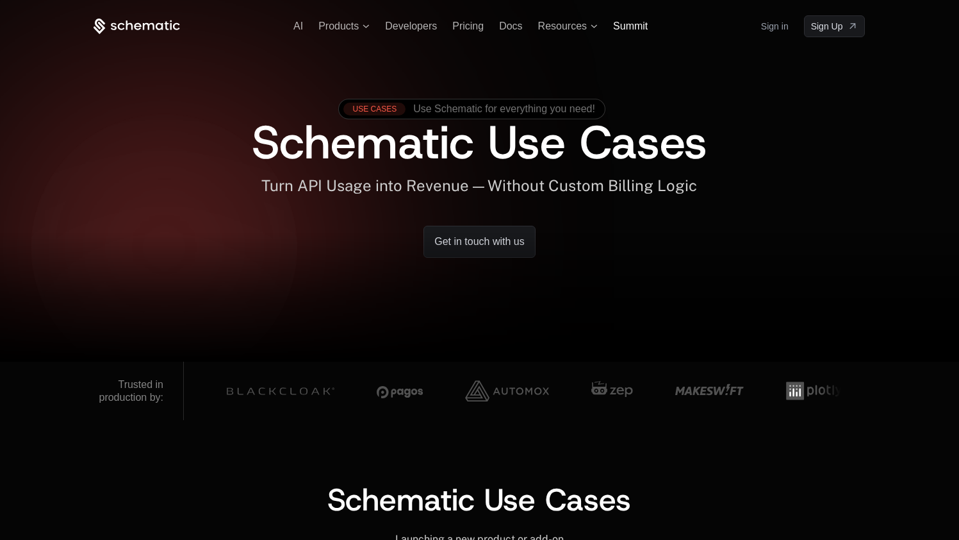
click at [624, 27] on span "Summit" at bounding box center [630, 26] width 35 height 11
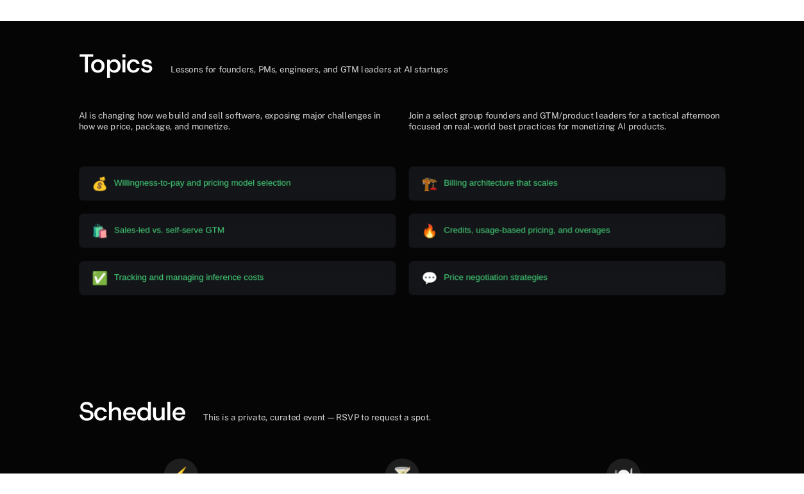
scroll to position [1548, 0]
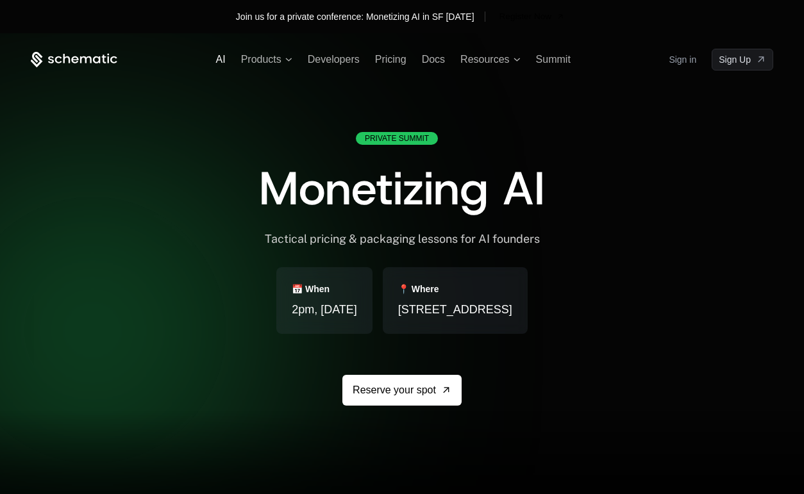
click at [219, 57] on span "AI" at bounding box center [221, 59] width 10 height 11
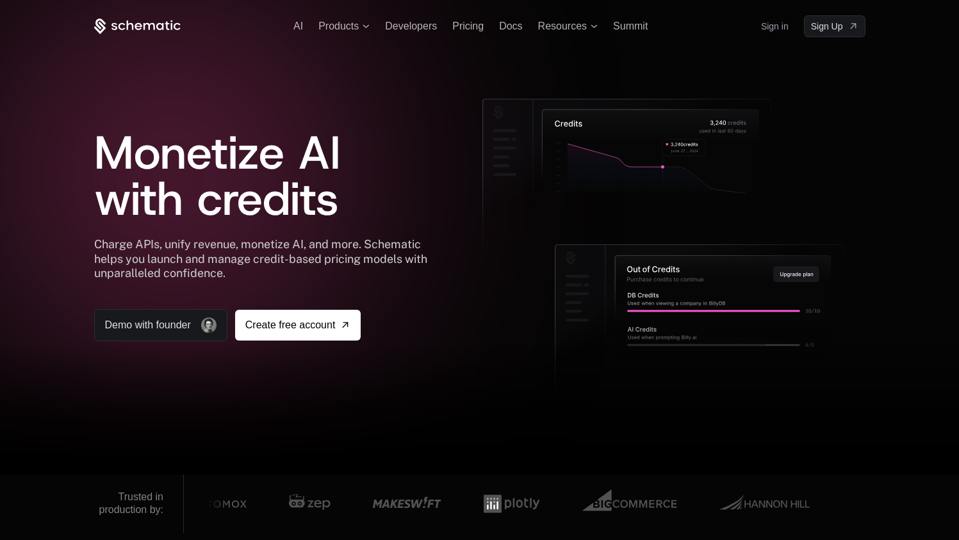
click at [299, 26] on ul "AI Products Developers Pricing Docs Resources Summit" at bounding box center [470, 27] width 354 height 12
click at [133, 24] on icon at bounding box center [137, 27] width 87 height 16
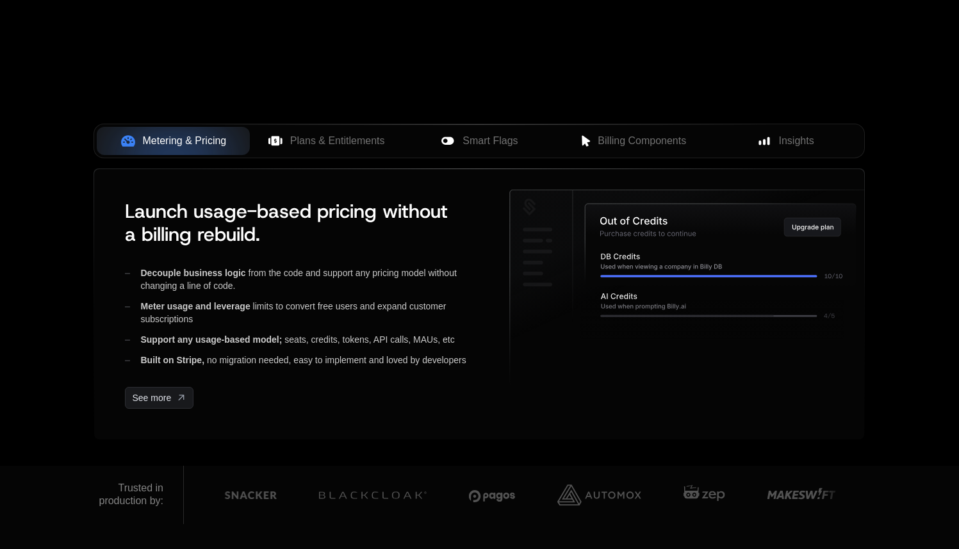
scroll to position [203, 0]
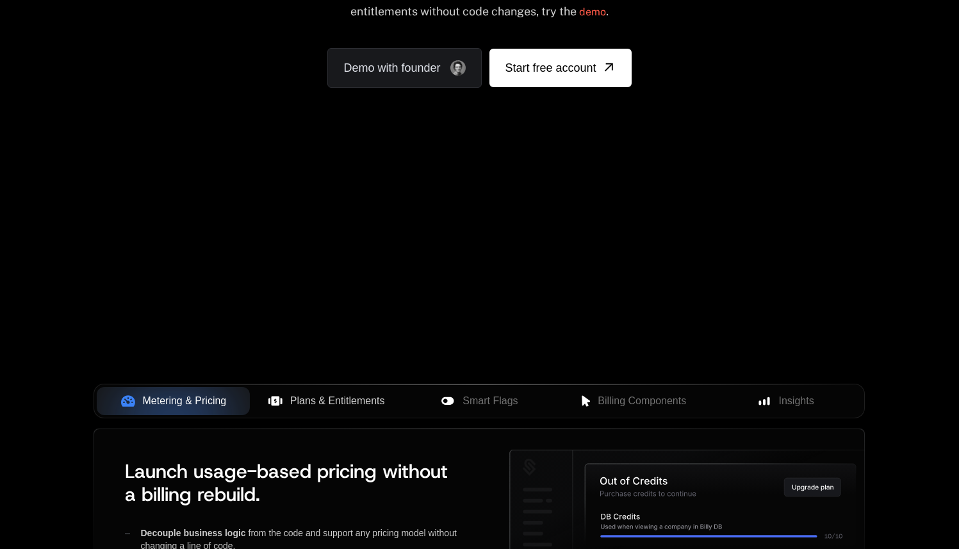
click at [331, 392] on button "Plans & Entitlements" at bounding box center [326, 401] width 153 height 28
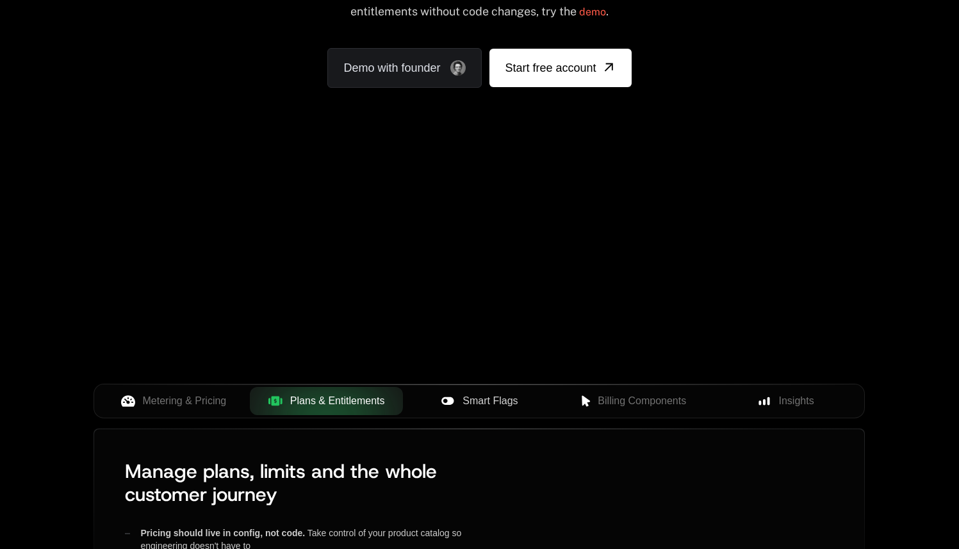
click at [465, 399] on span "Smart Flags" at bounding box center [490, 400] width 55 height 15
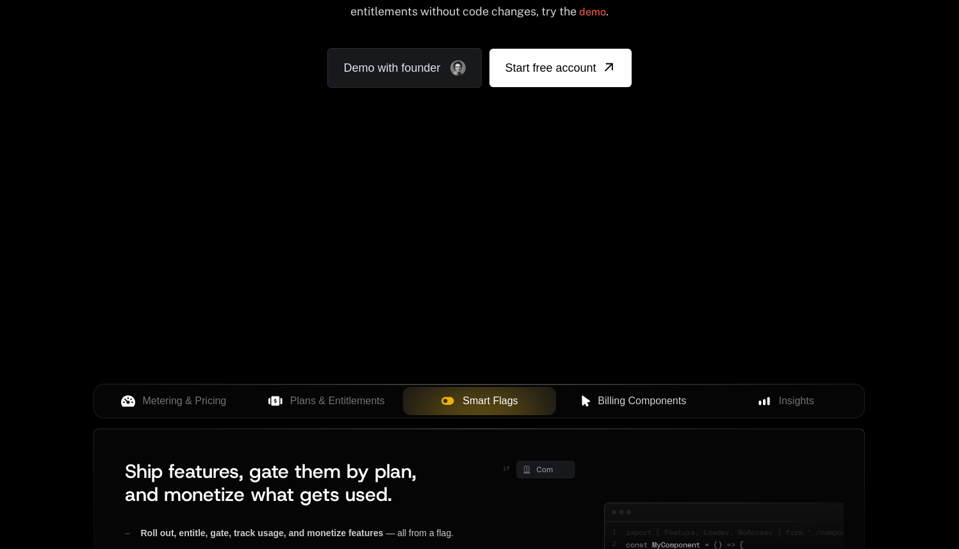
click at [600, 405] on span "Billing Components" at bounding box center [642, 400] width 88 height 15
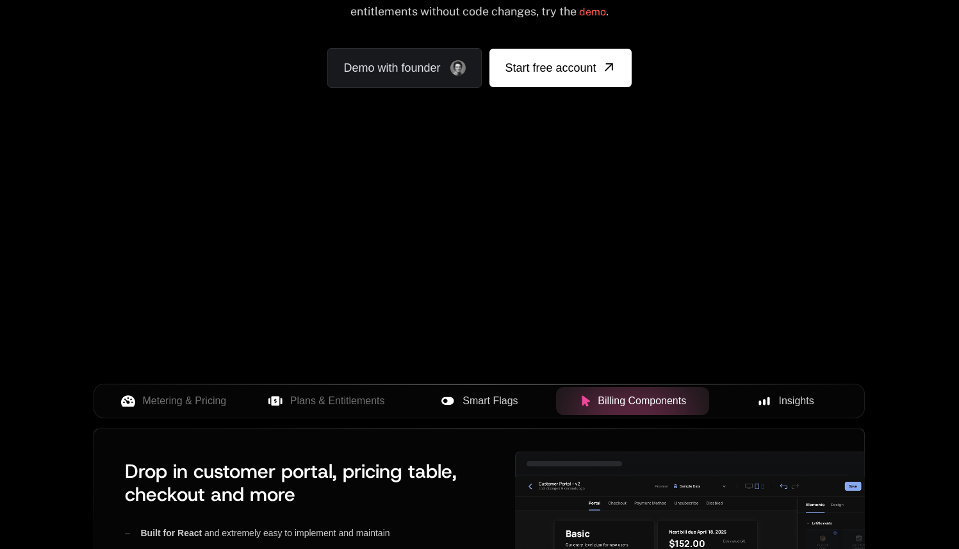
click at [782, 393] on span "Insights" at bounding box center [796, 400] width 35 height 15
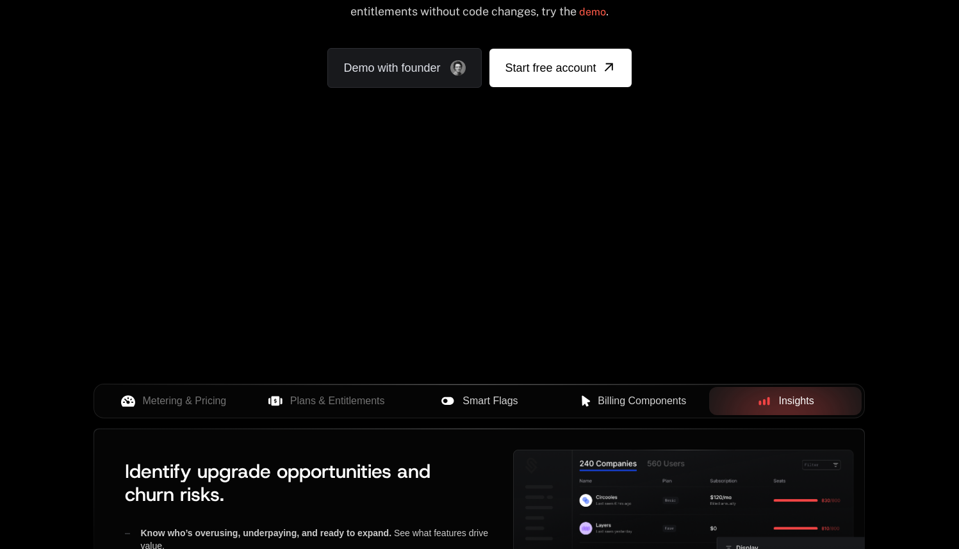
click at [599, 402] on span "Billing Components" at bounding box center [642, 400] width 88 height 15
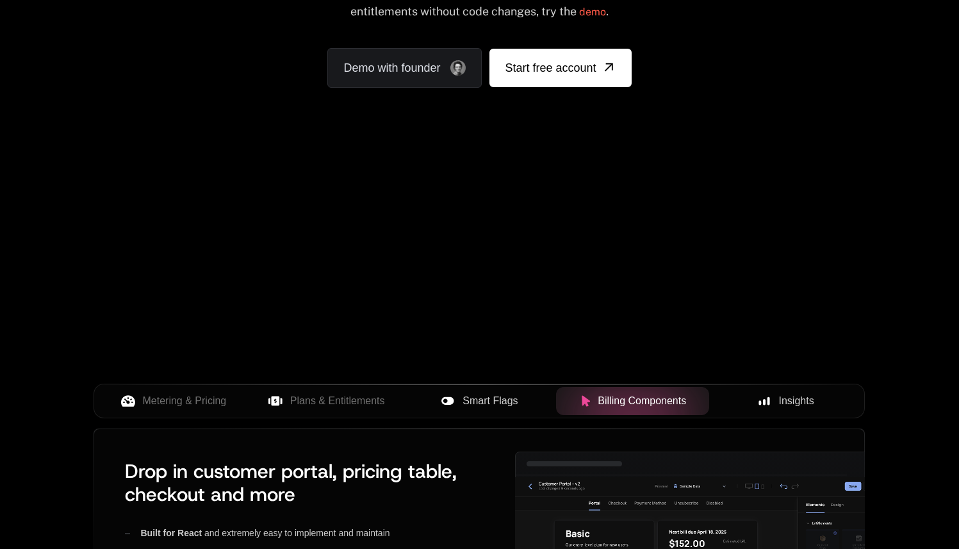
click at [486, 400] on span "Smart Flags" at bounding box center [490, 400] width 55 height 15
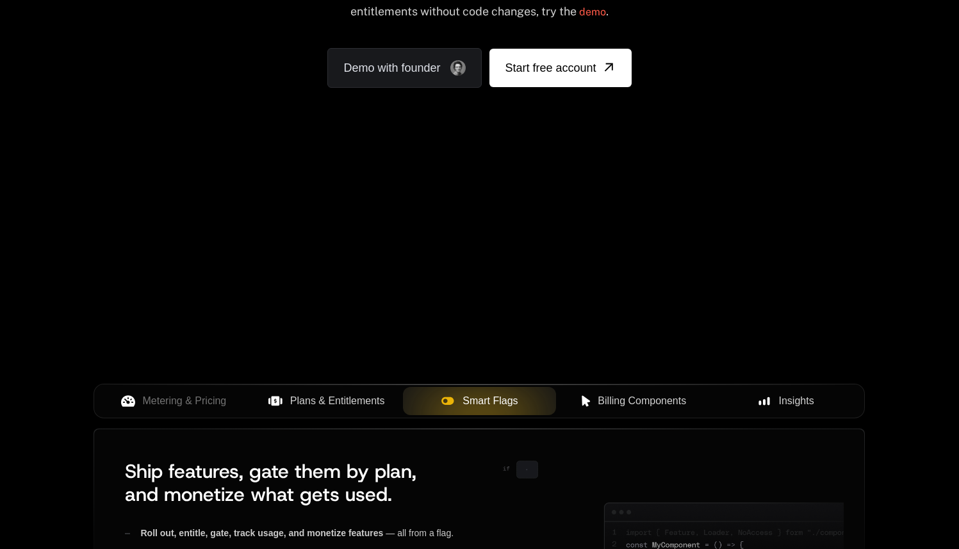
click at [302, 401] on span "Plans & Entitlements" at bounding box center [337, 400] width 95 height 15
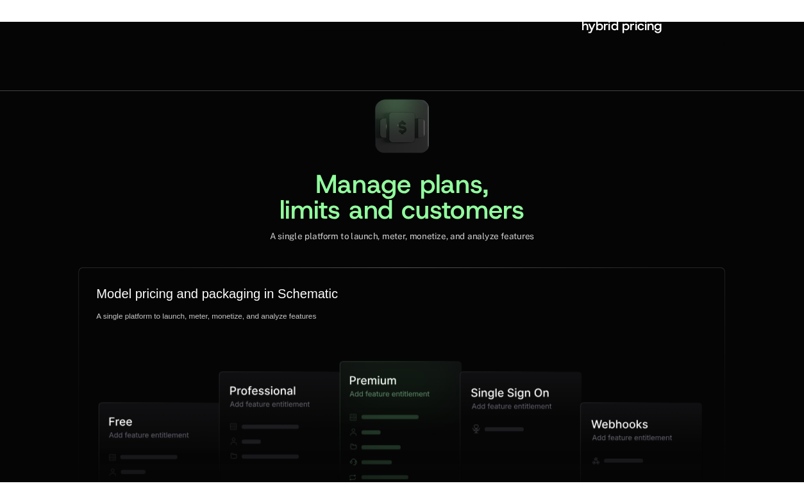
scroll to position [2984, 0]
